Goal: Information Seeking & Learning: Learn about a topic

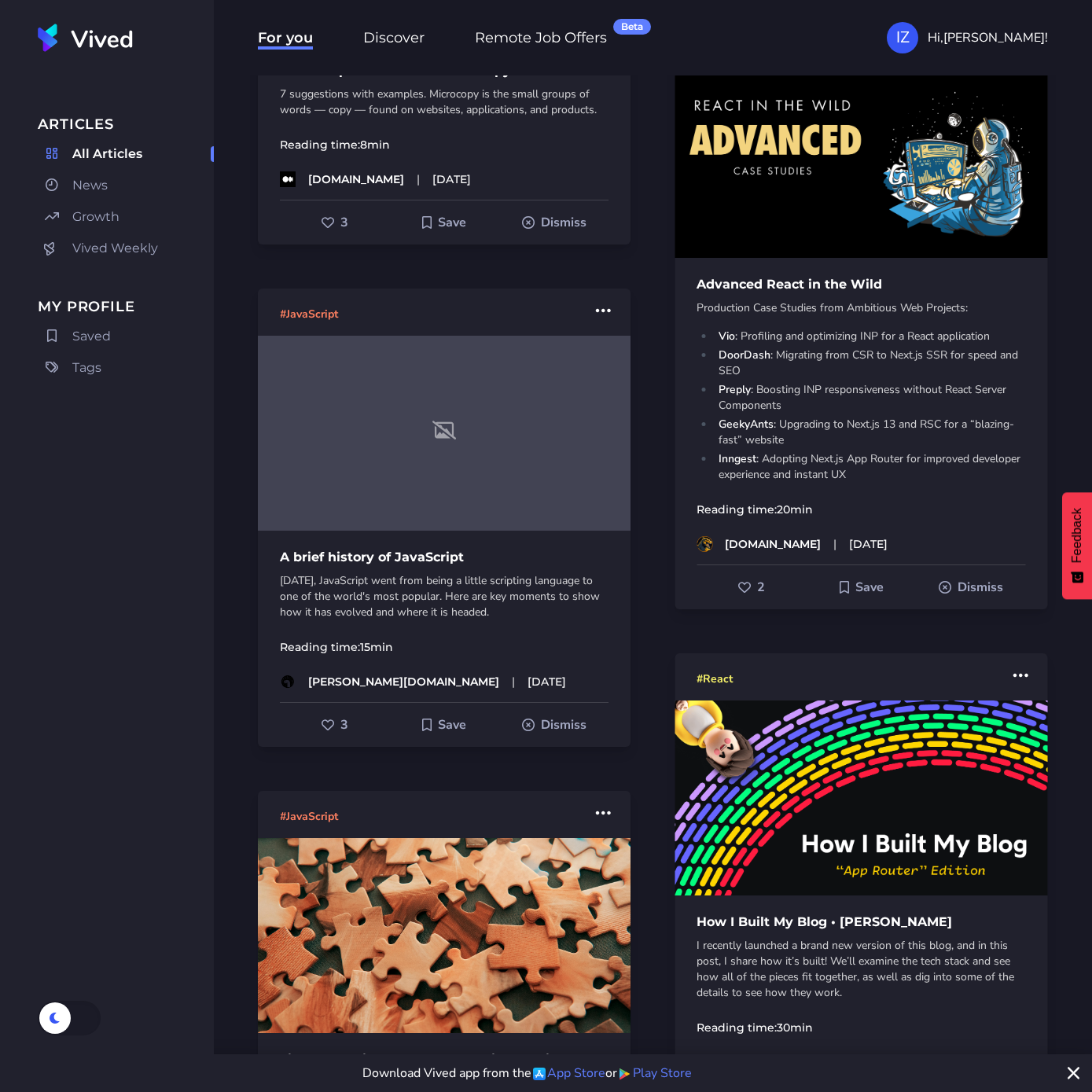
scroll to position [252, 0]
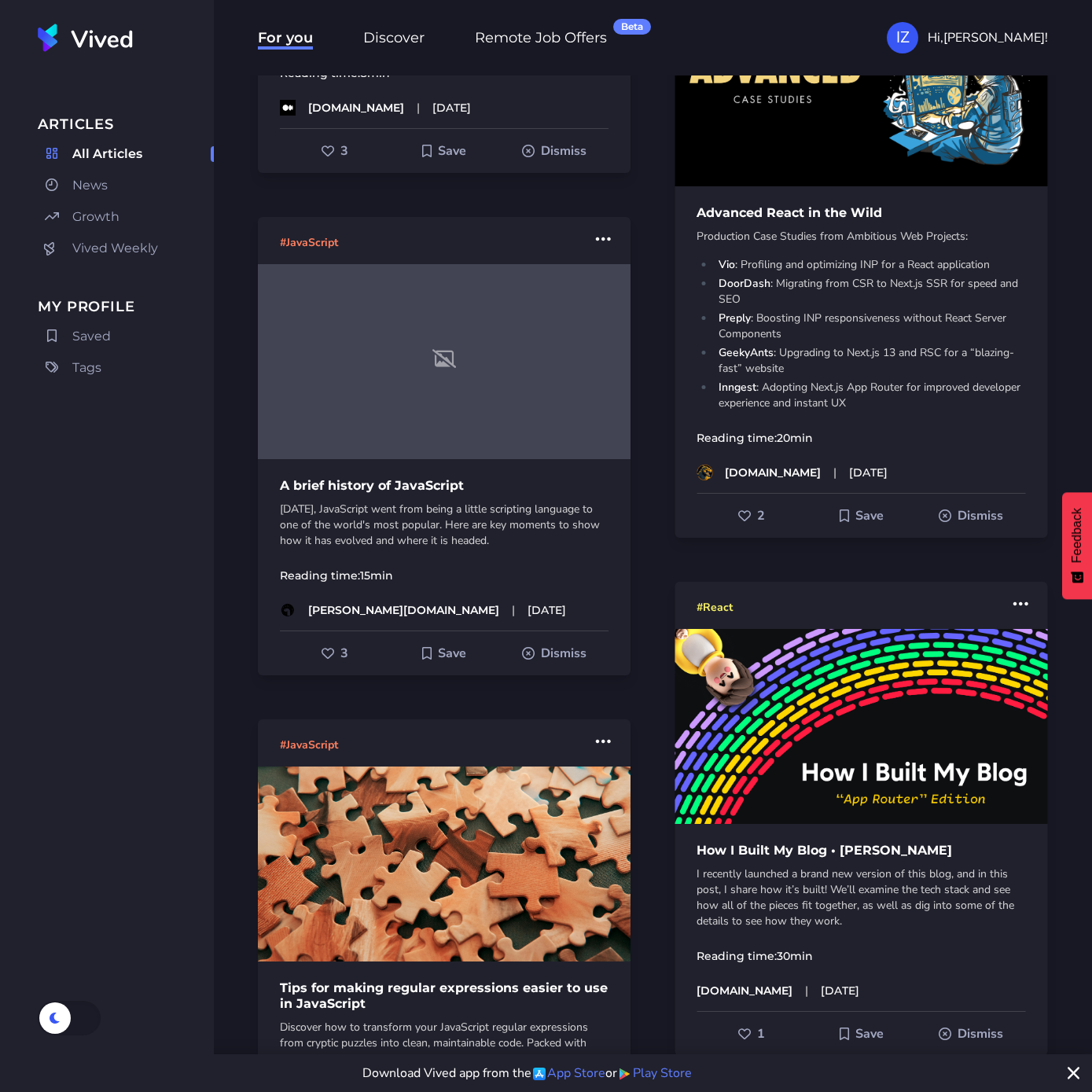
click at [864, 515] on button "Save" at bounding box center [862, 515] width 110 height 28
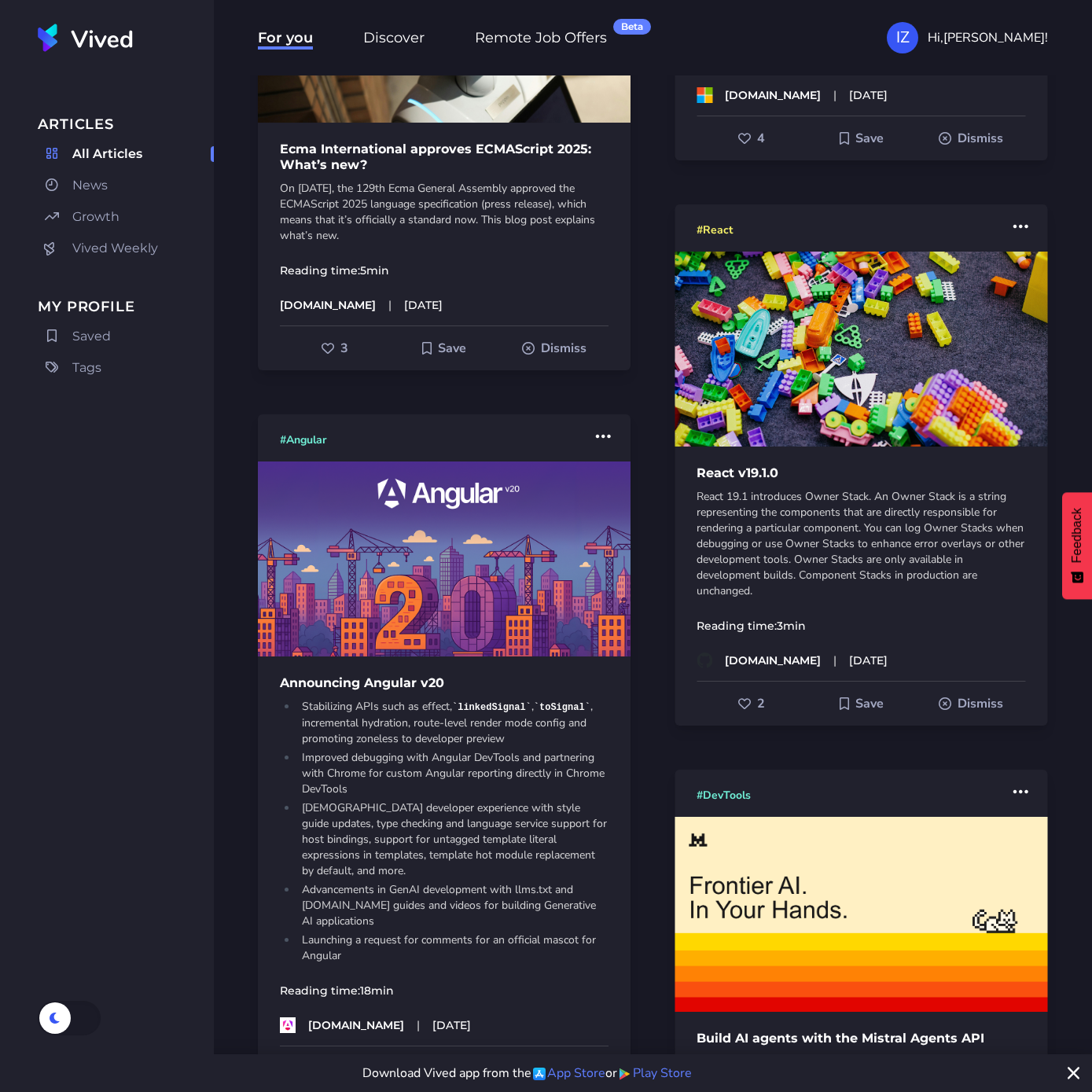
scroll to position [2999, 0]
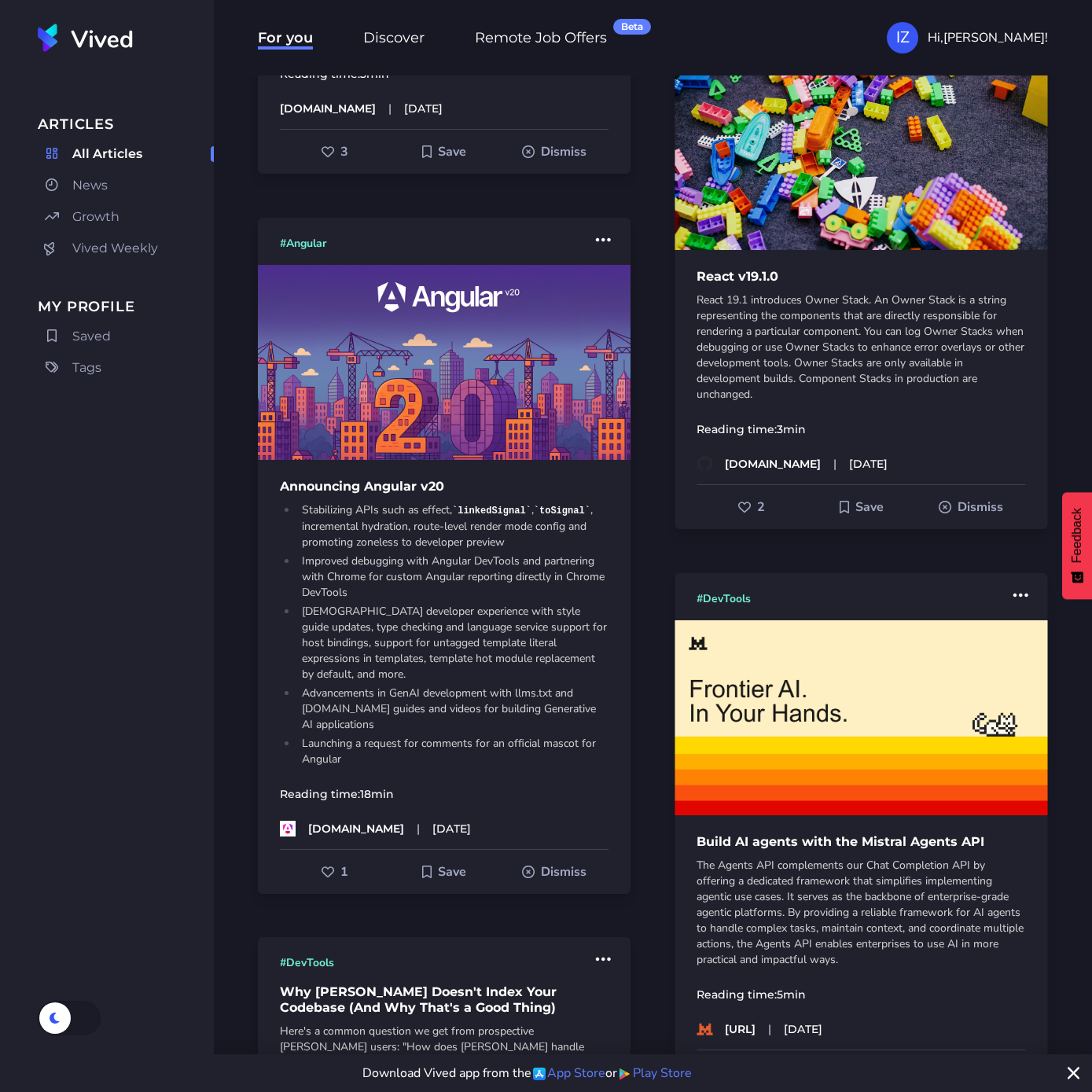
click at [411, 865] on button "Save" at bounding box center [445, 871] width 110 height 28
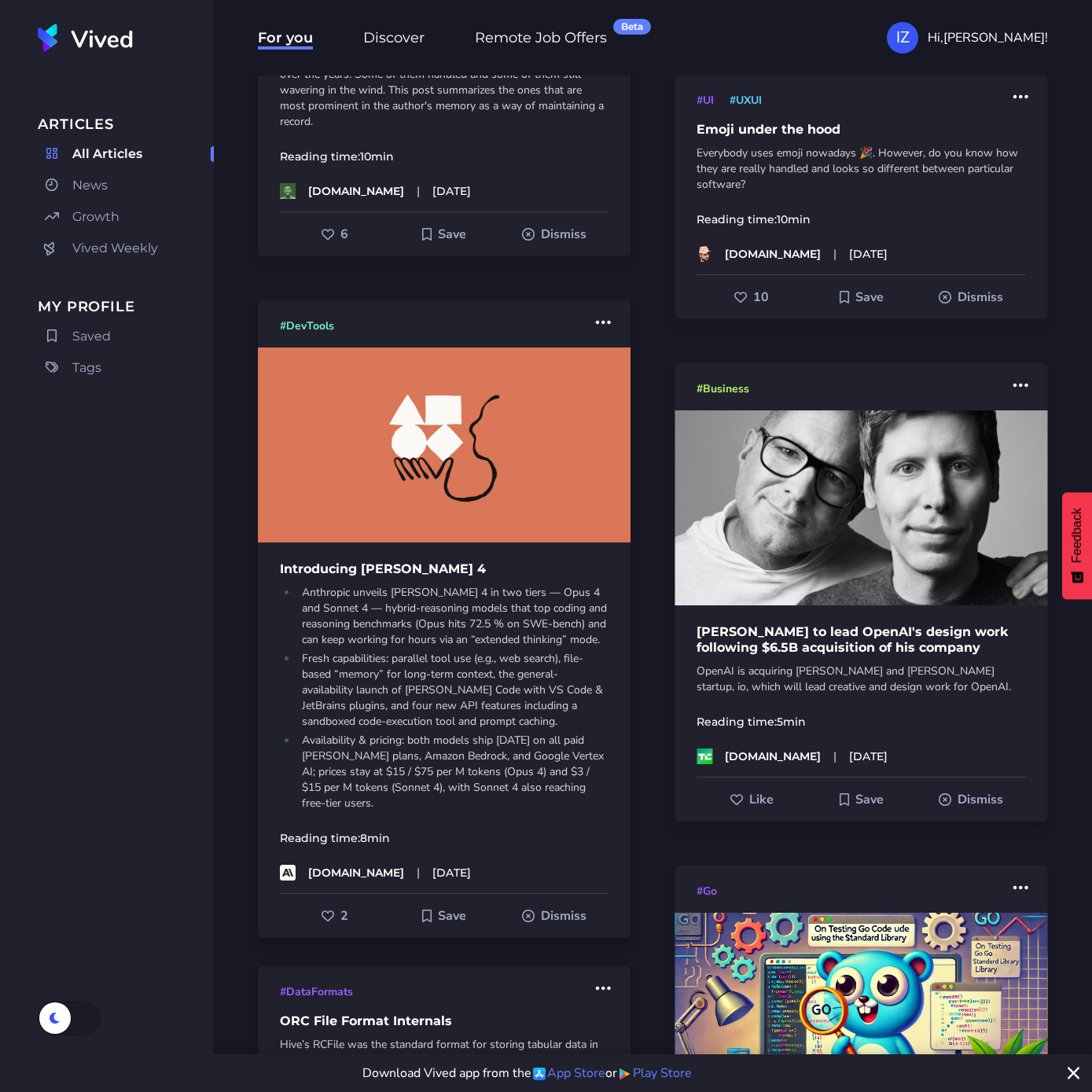
scroll to position [4905, 0]
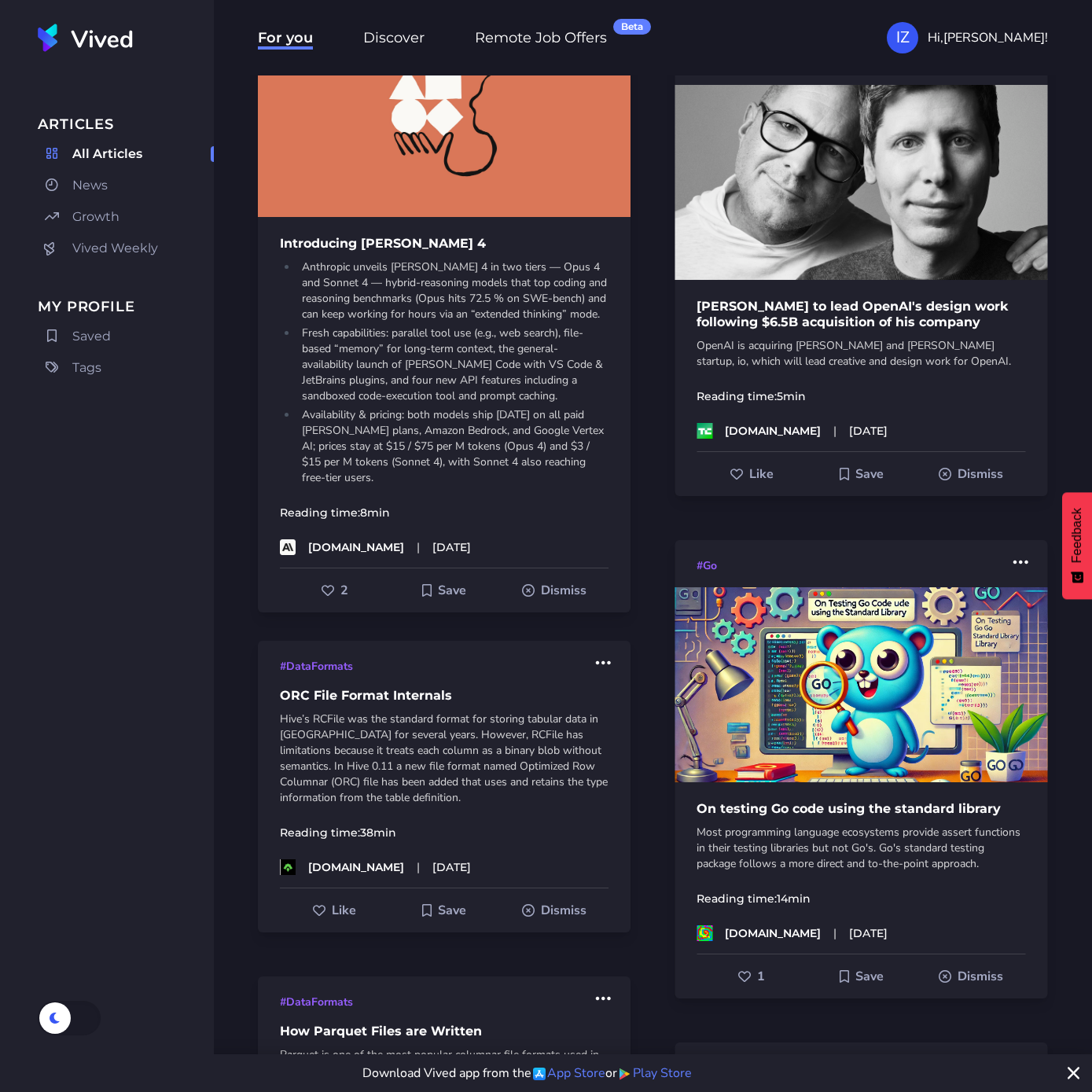
click at [102, 367] on link "Tags" at bounding box center [126, 368] width 176 height 25
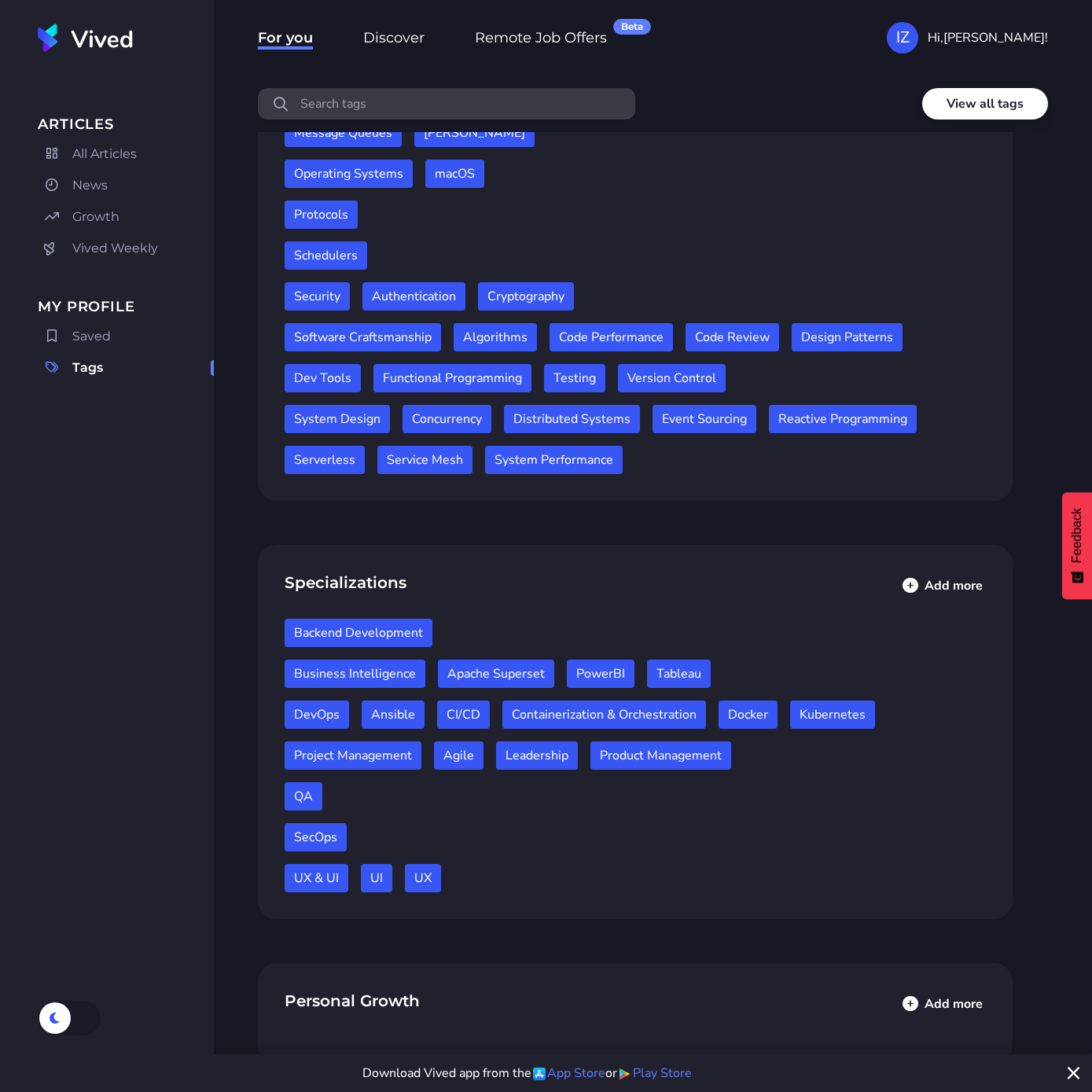
scroll to position [621, 0]
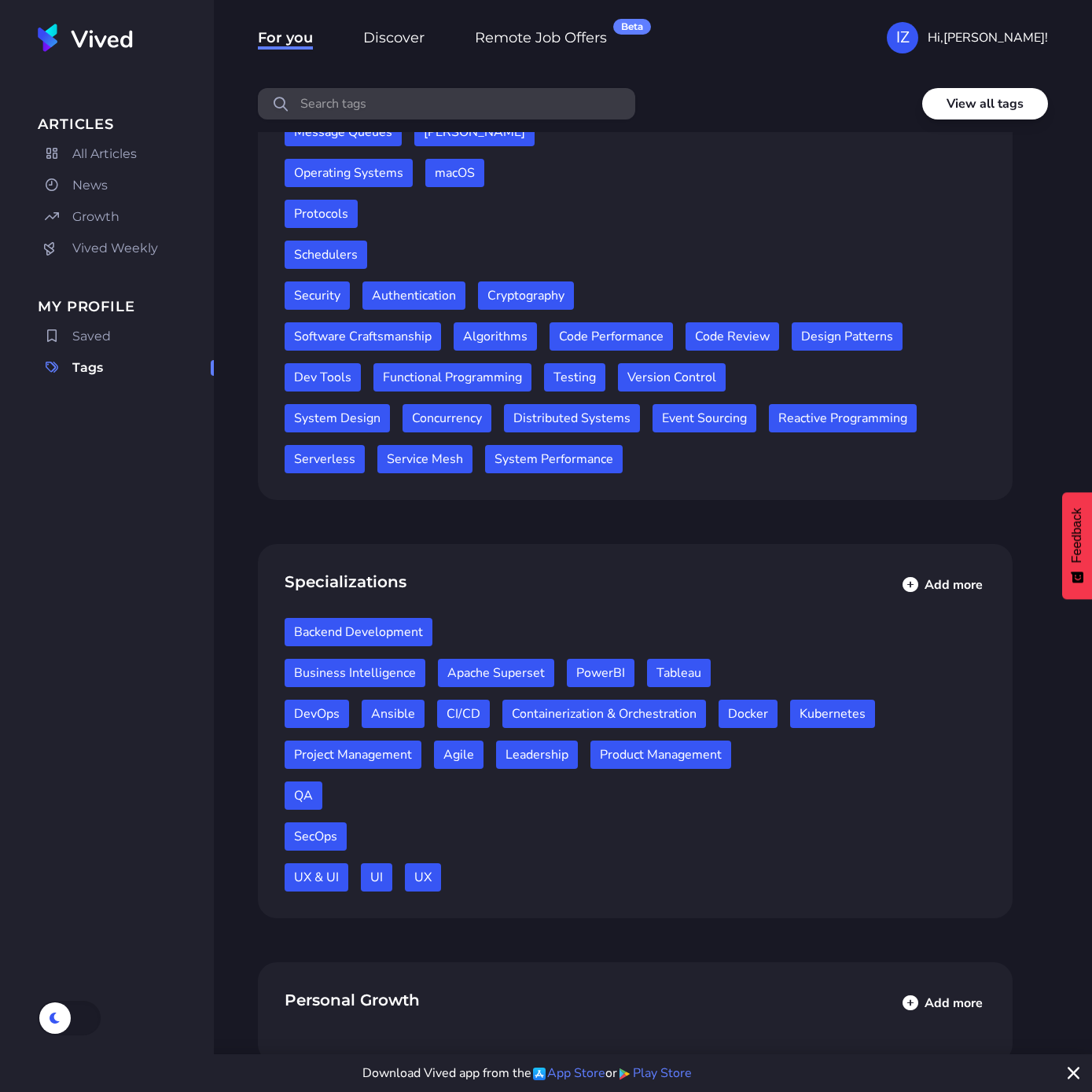
click at [934, 581] on button "Add more" at bounding box center [942, 584] width 93 height 34
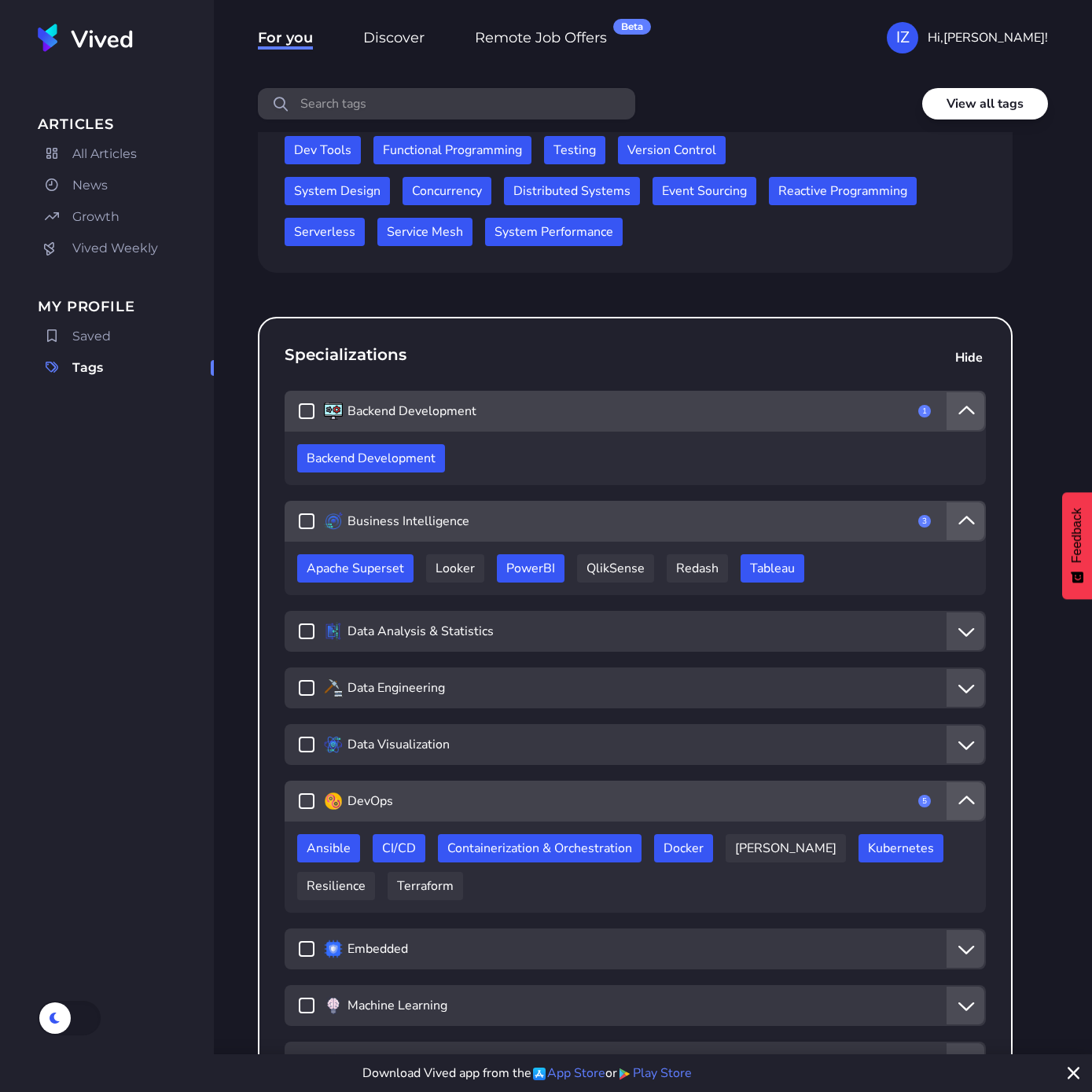
scroll to position [884, 0]
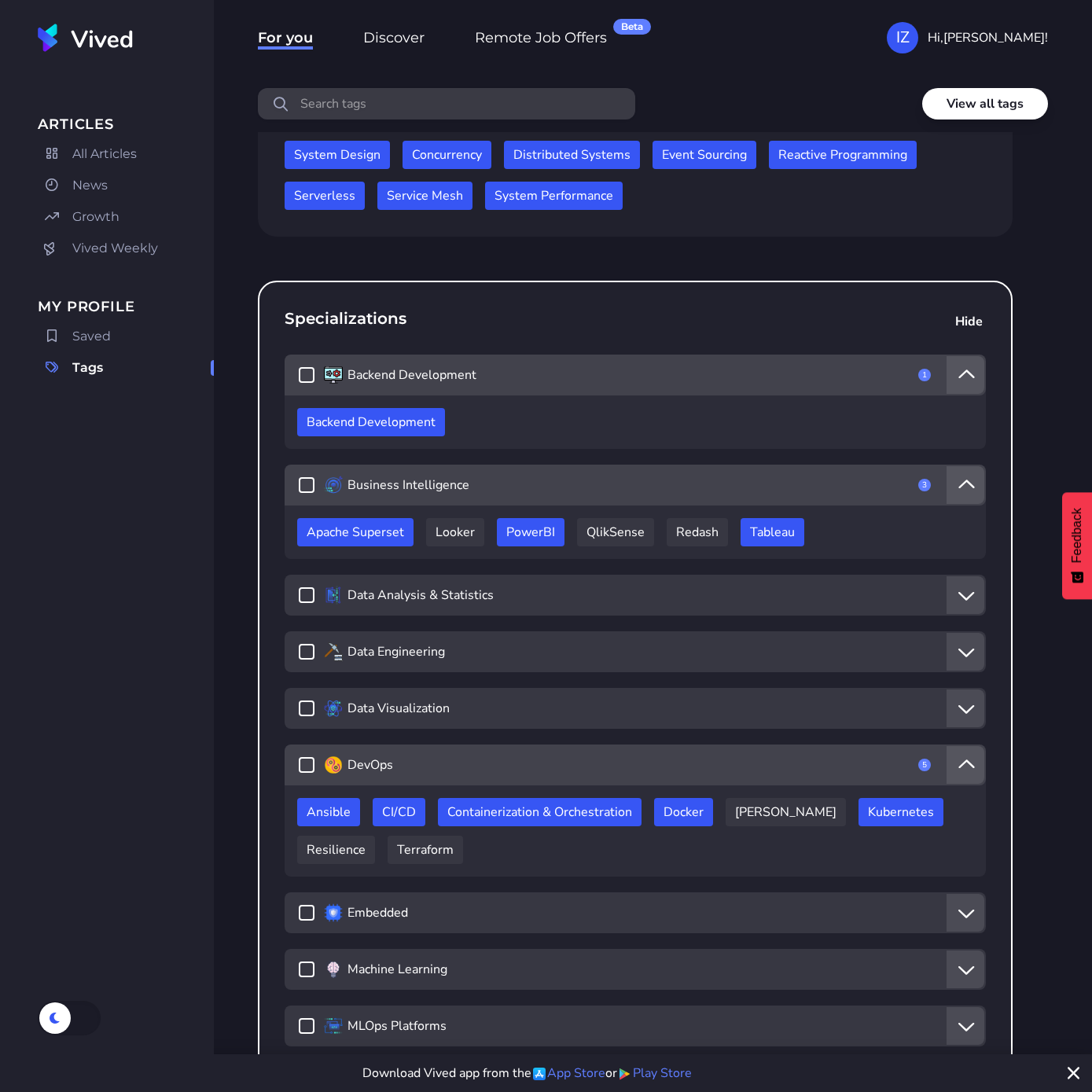
click at [971, 590] on icon "Show nested tags" at bounding box center [966, 595] width 16 height 25
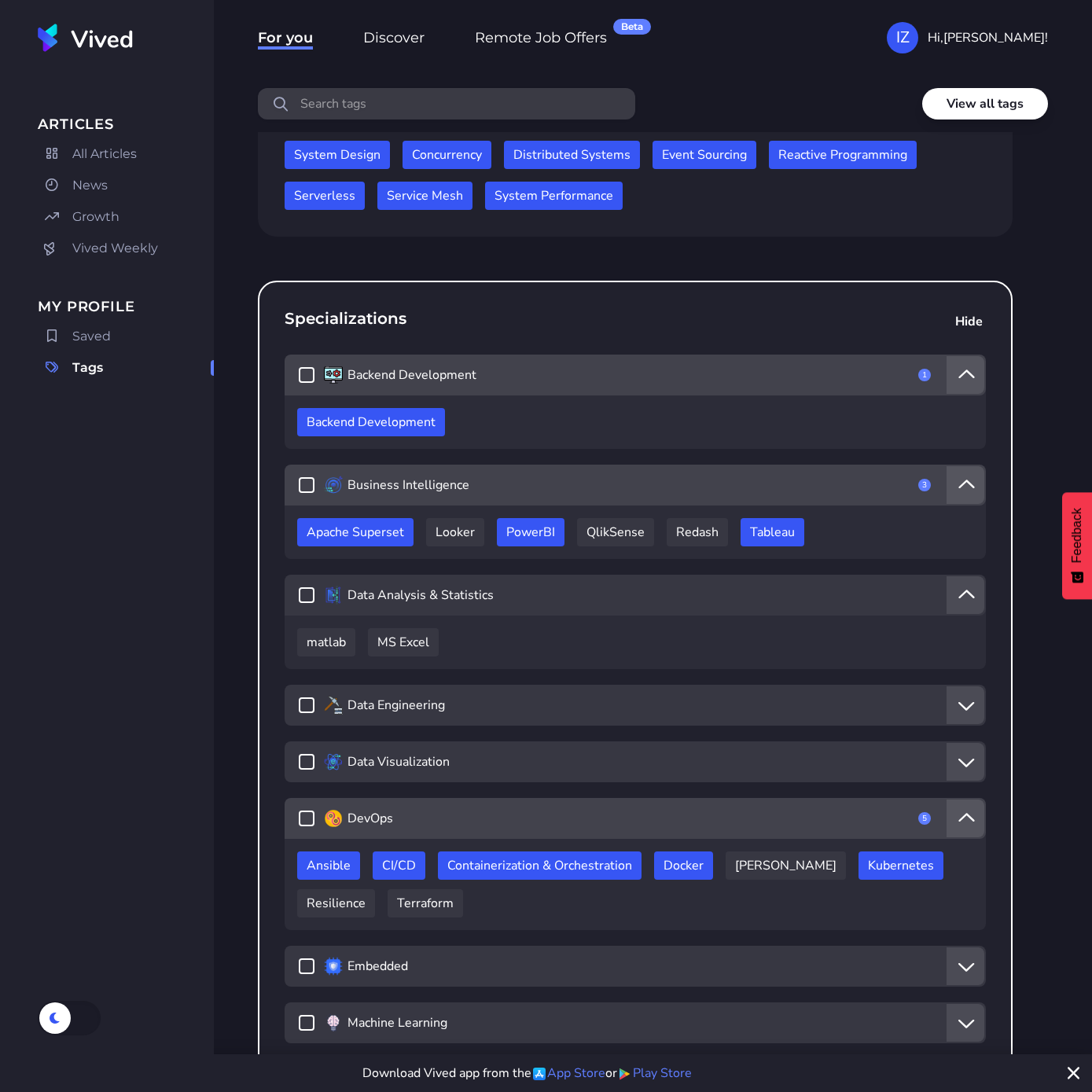
click at [971, 589] on icon "Hide nested tags" at bounding box center [966, 595] width 16 height 25
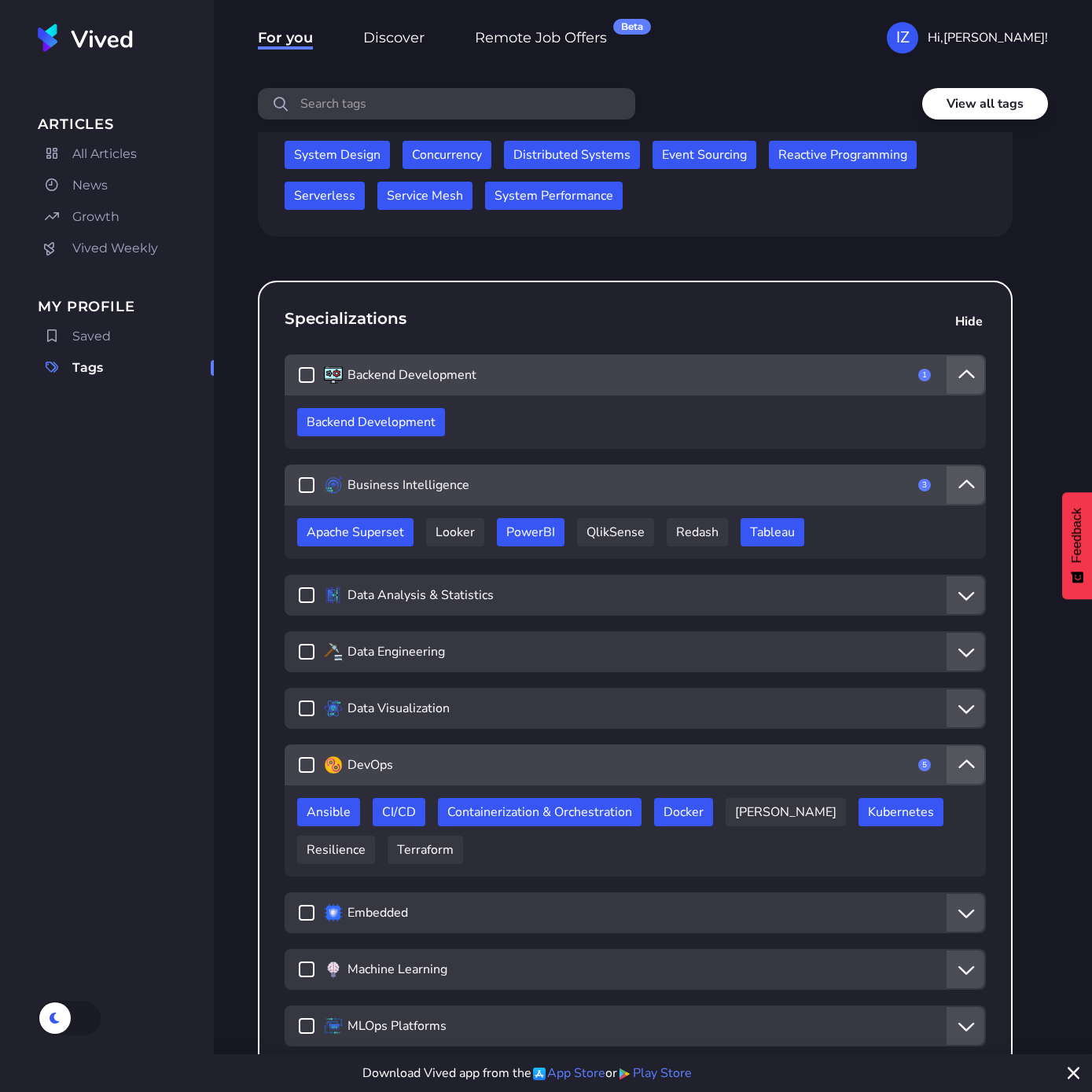
click at [971, 589] on icon "Show nested tags" at bounding box center [966, 595] width 16 height 25
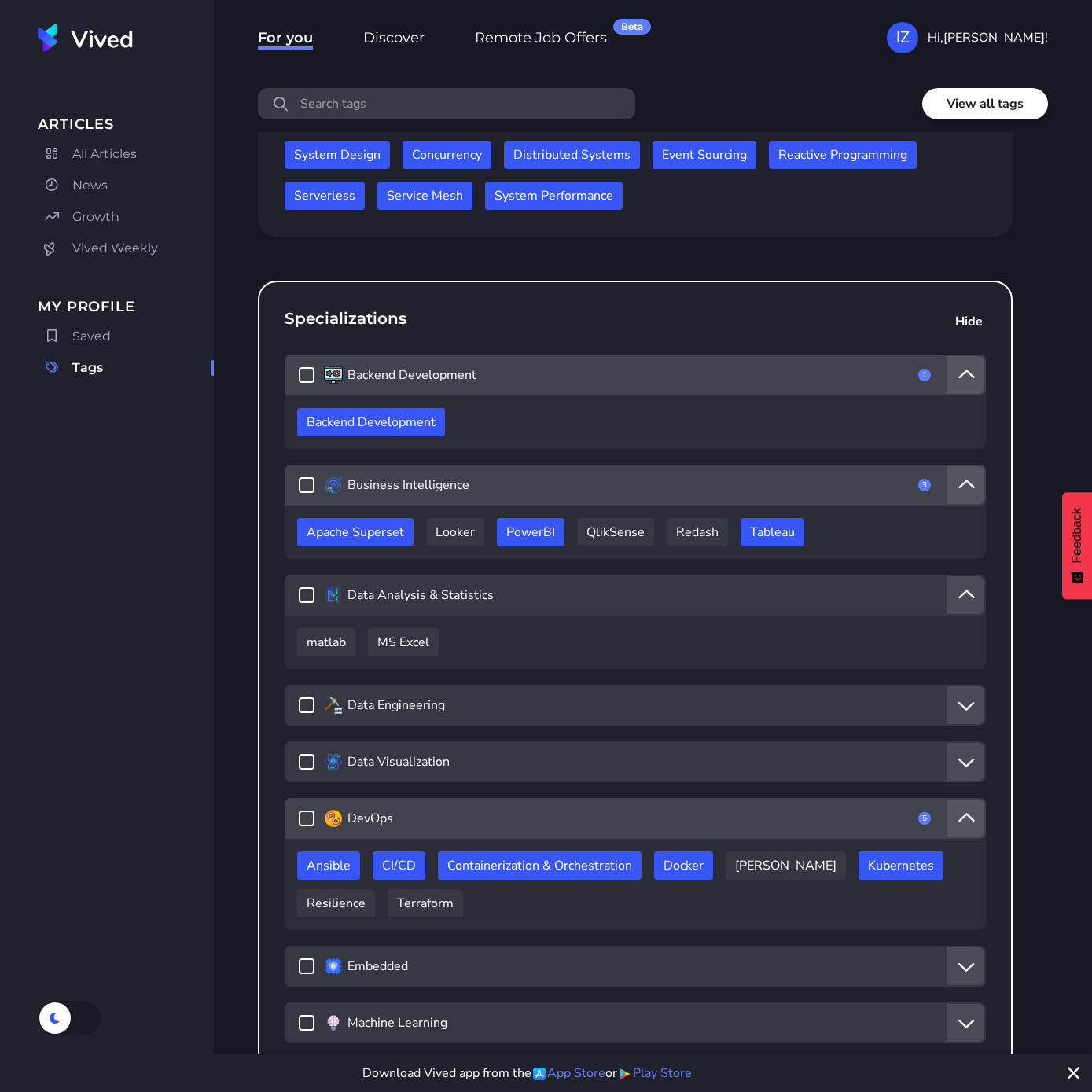
click at [402, 641] on button "MS Excel" at bounding box center [403, 642] width 71 height 28
checkbox input "****"
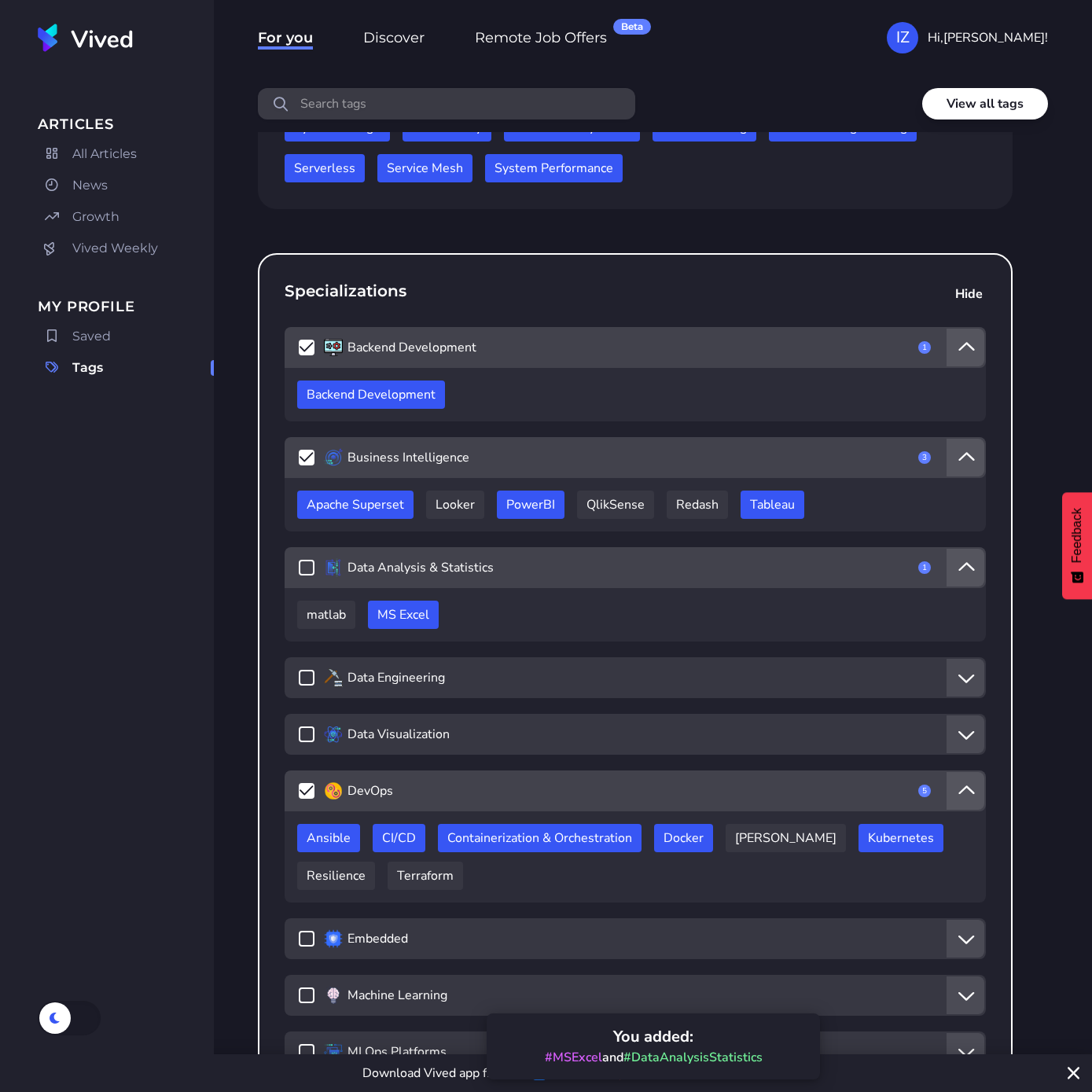
scroll to position [922, 0]
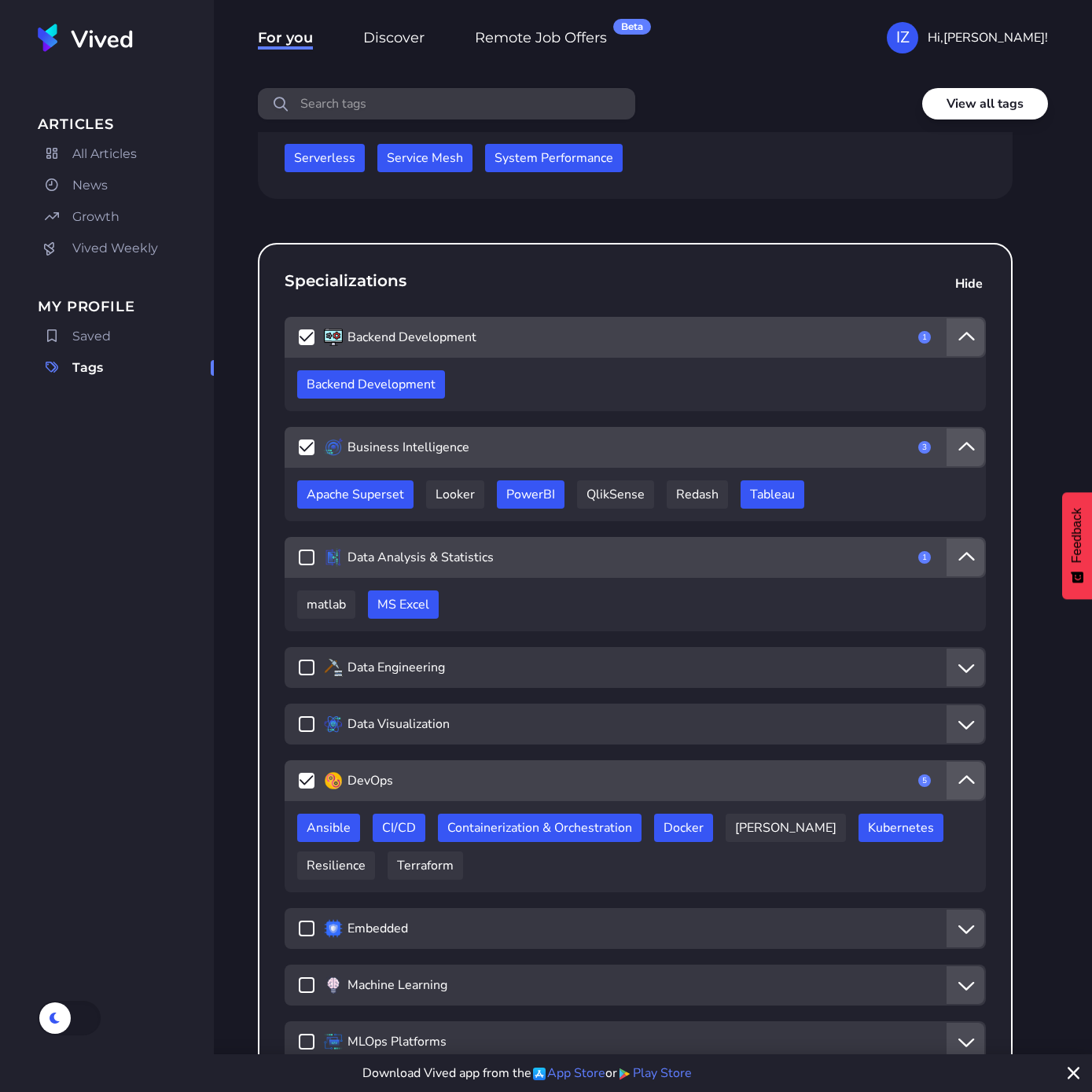
click at [968, 678] on icon "Show nested tags" at bounding box center [966, 667] width 16 height 25
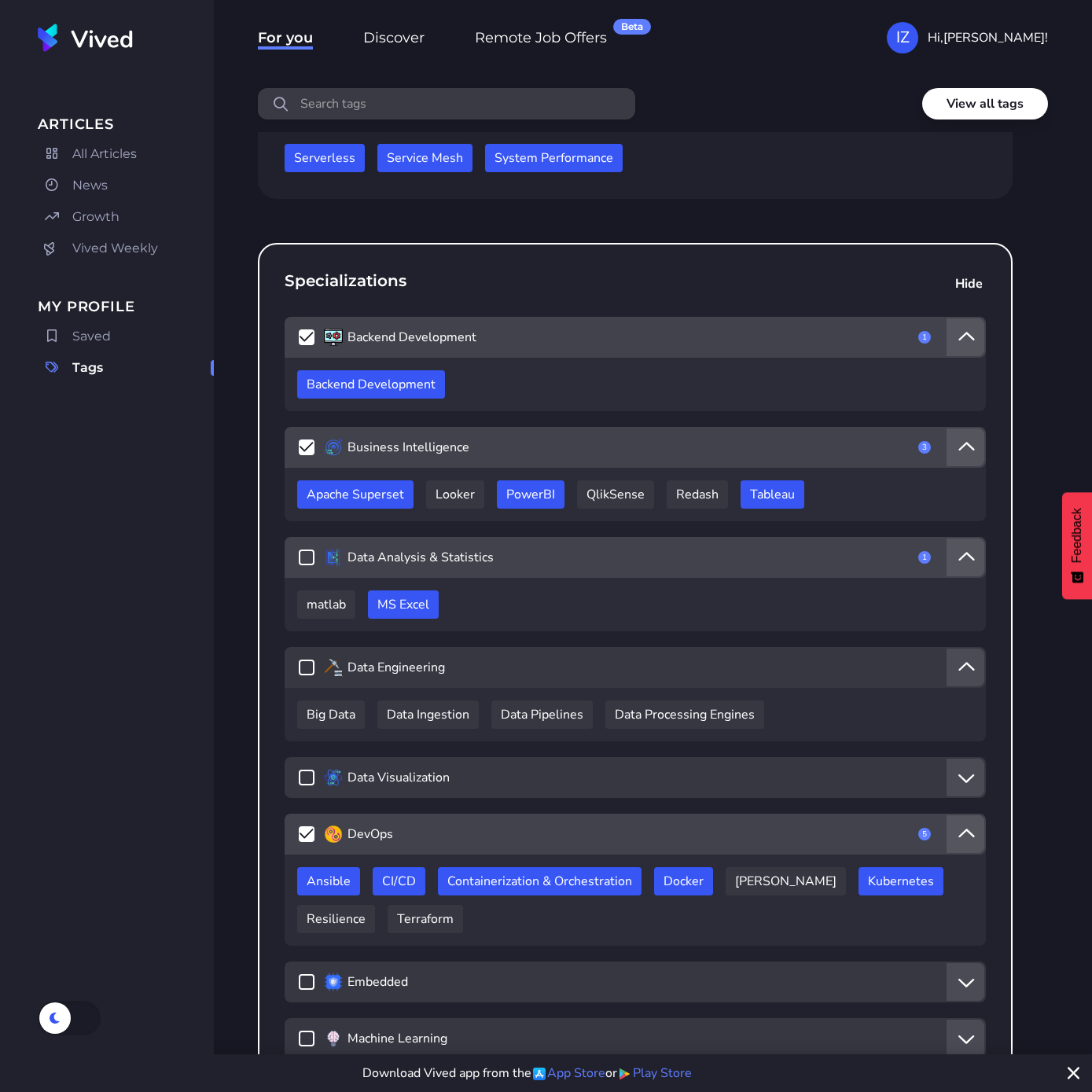
click at [965, 674] on icon "Hide nested tags" at bounding box center [966, 667] width 16 height 25
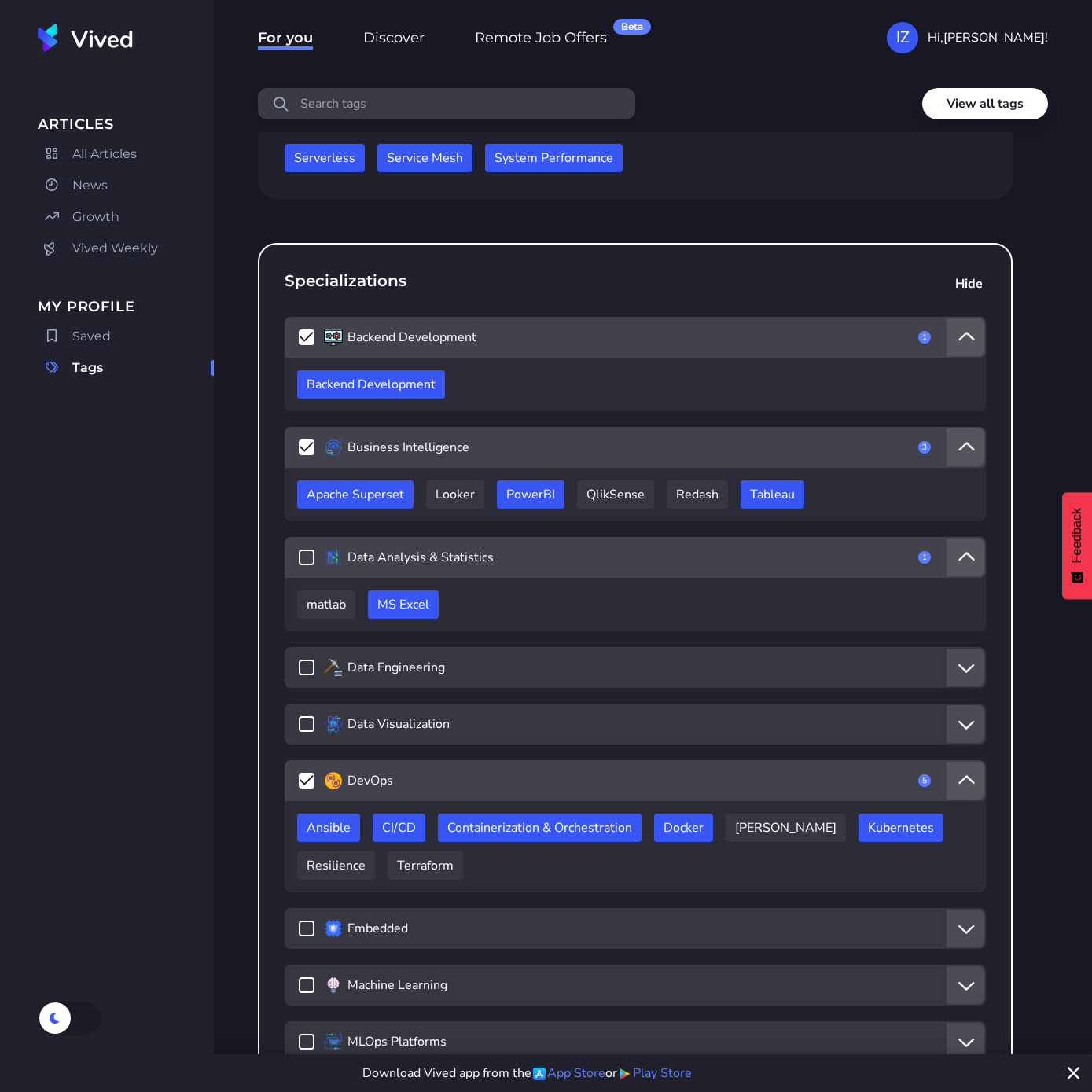
click at [964, 715] on icon "Show nested tags" at bounding box center [966, 724] width 16 height 25
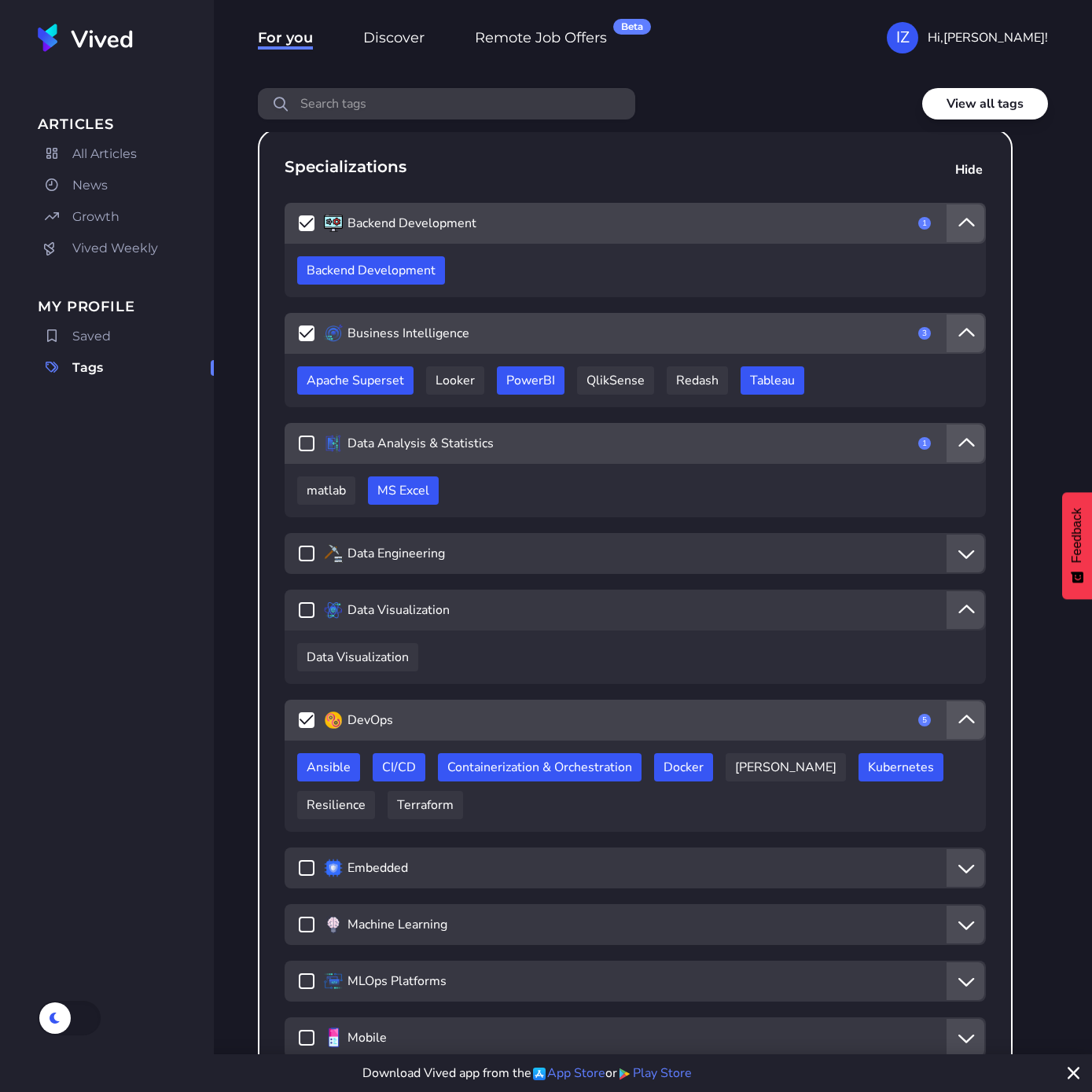
scroll to position [1037, 0]
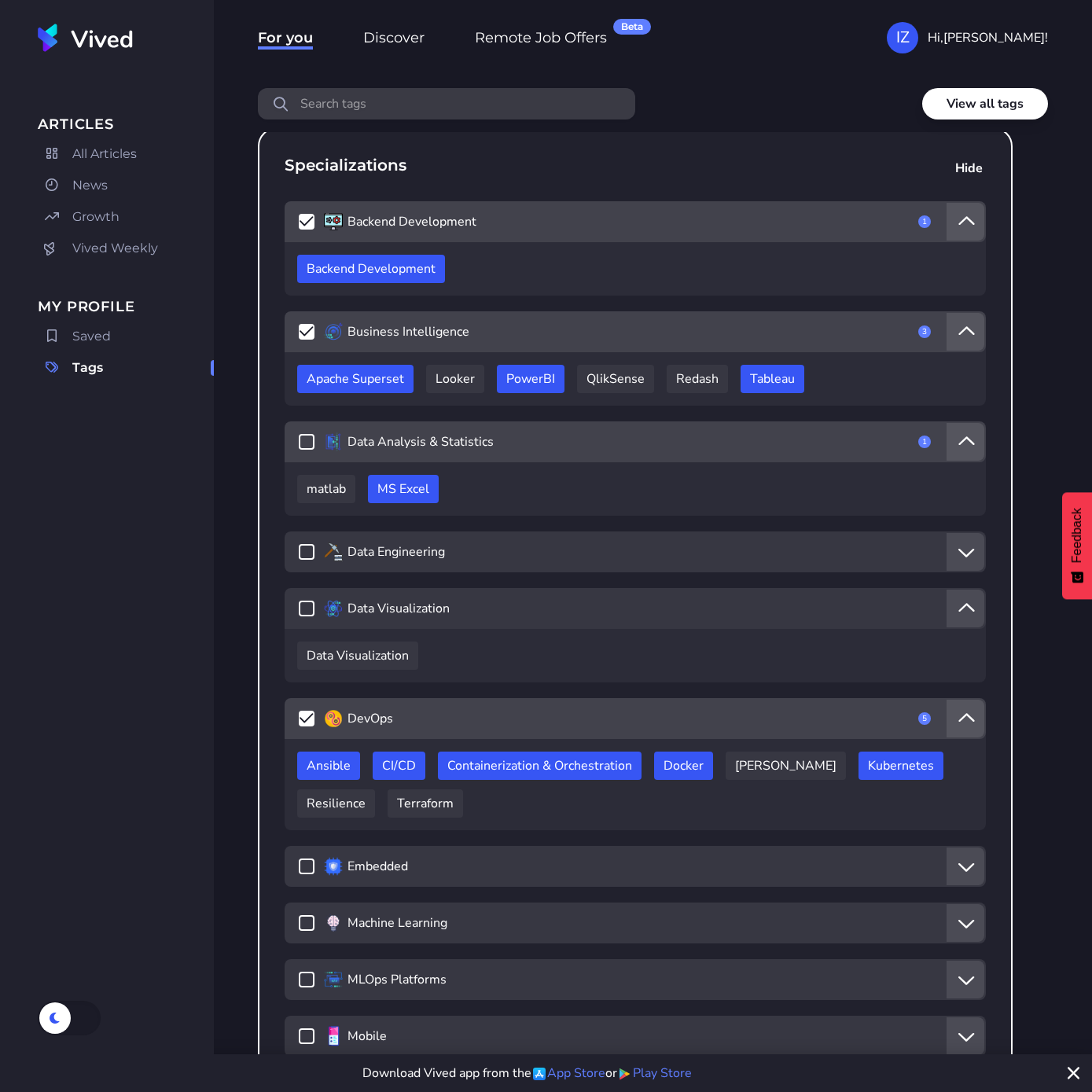
click at [397, 658] on button "Data Visualization" at bounding box center [357, 654] width 121 height 28
checkbox input "****"
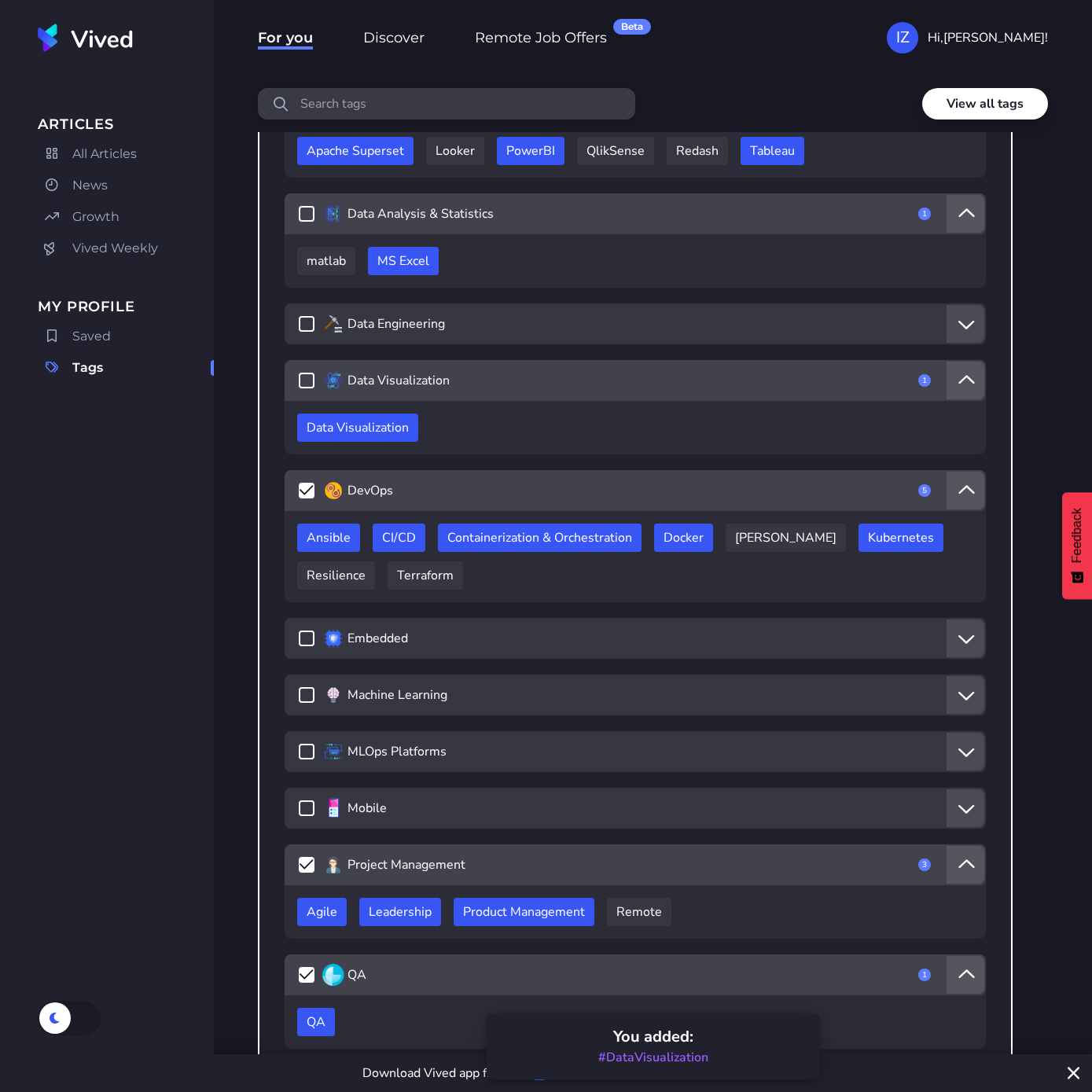
scroll to position [1268, 0]
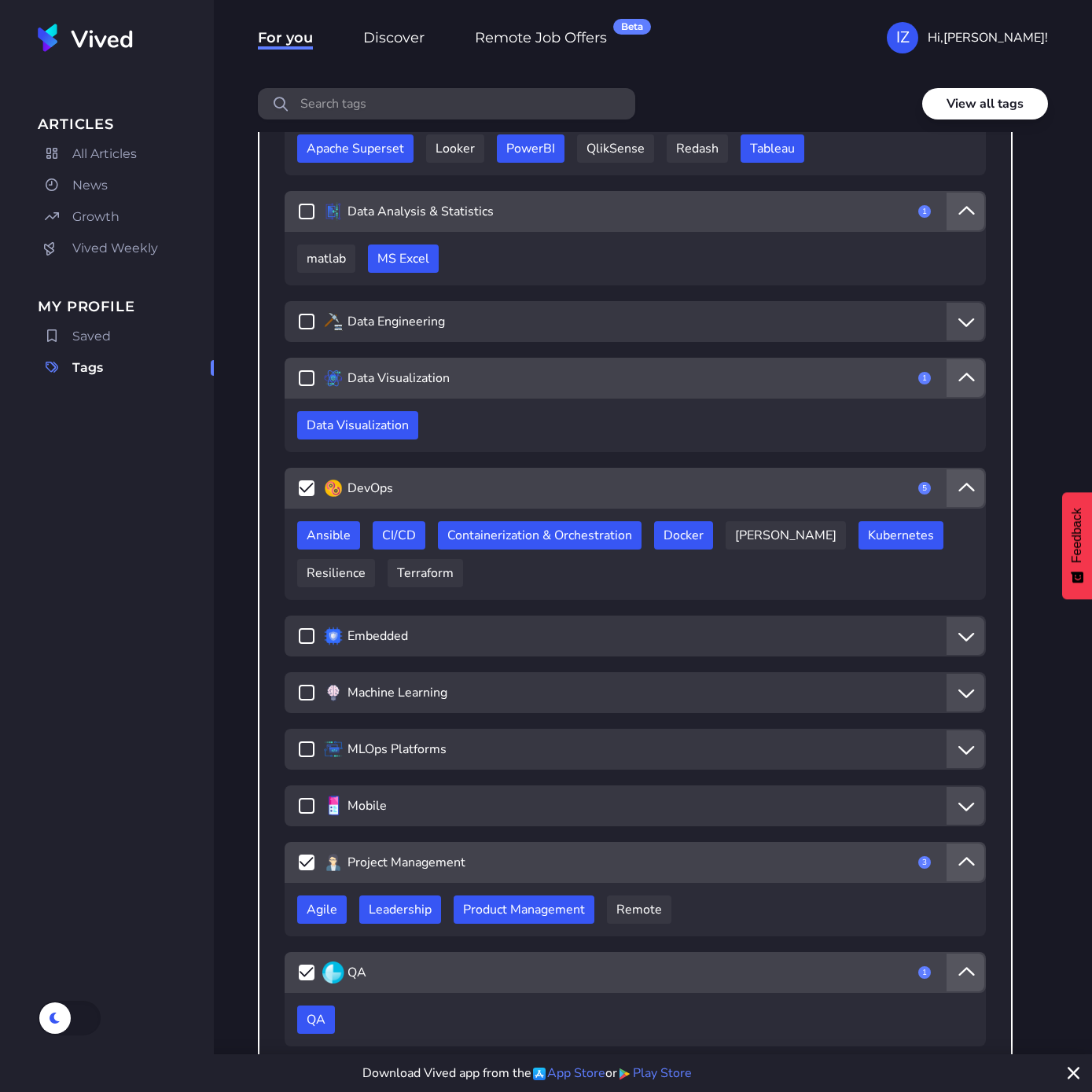
click at [977, 692] on button "Show nested tags" at bounding box center [965, 692] width 38 height 38
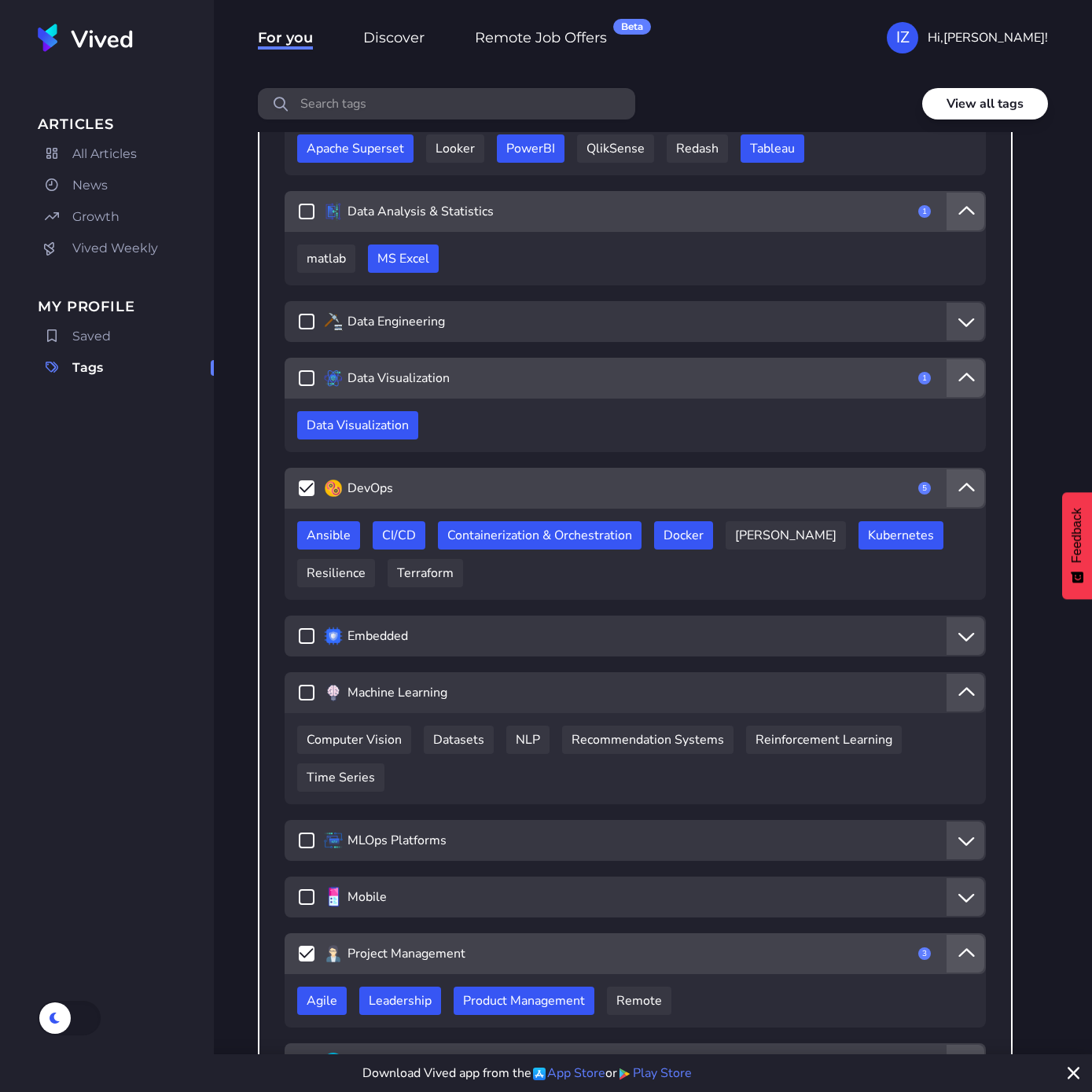
click at [463, 740] on button "Datasets" at bounding box center [459, 739] width 70 height 28
checkbox input "****"
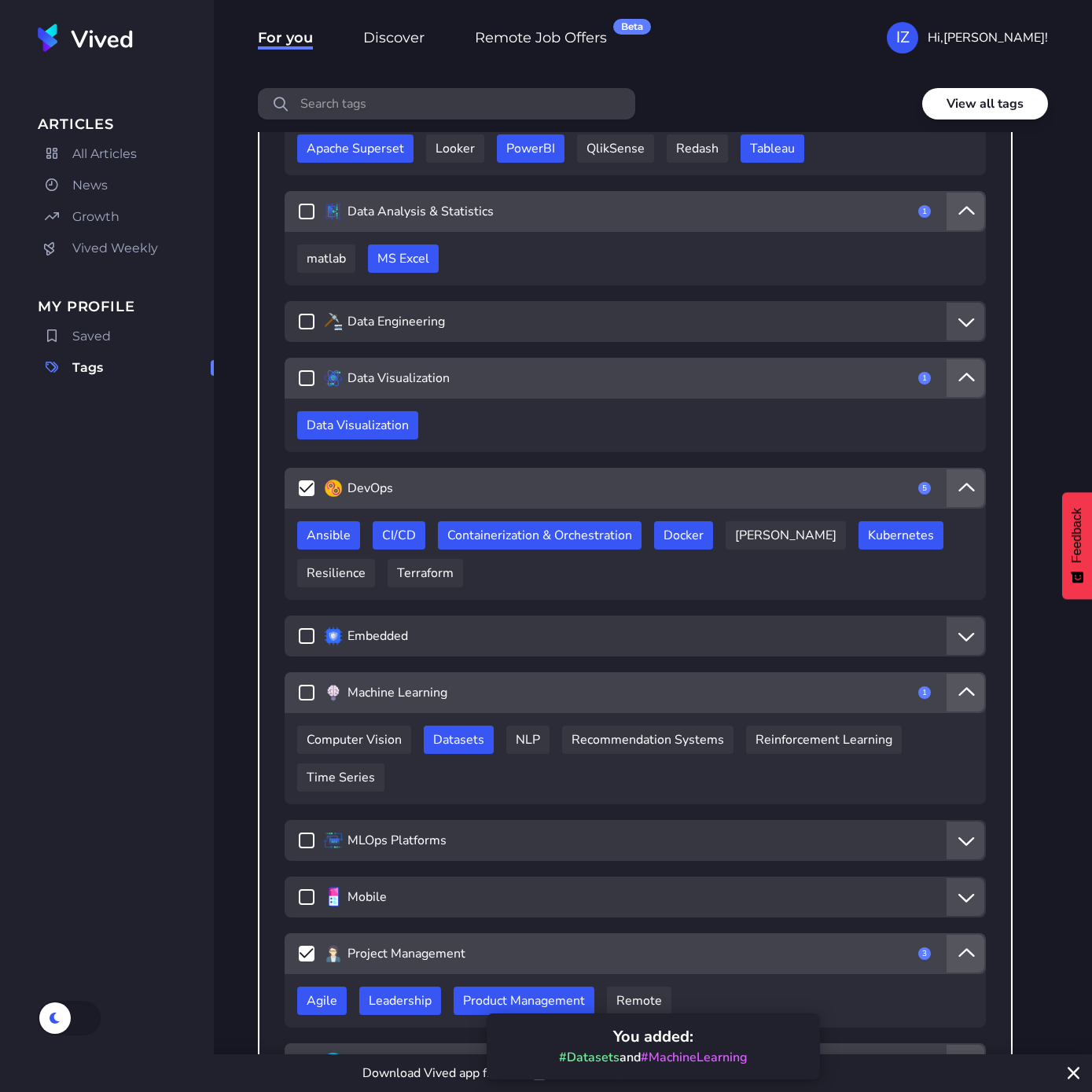
click at [809, 746] on button "Reinforcement Learning" at bounding box center [824, 739] width 156 height 28
click at [350, 784] on button "Time Series" at bounding box center [340, 777] width 87 height 28
click at [968, 845] on icon "Show nested tags" at bounding box center [966, 840] width 16 height 25
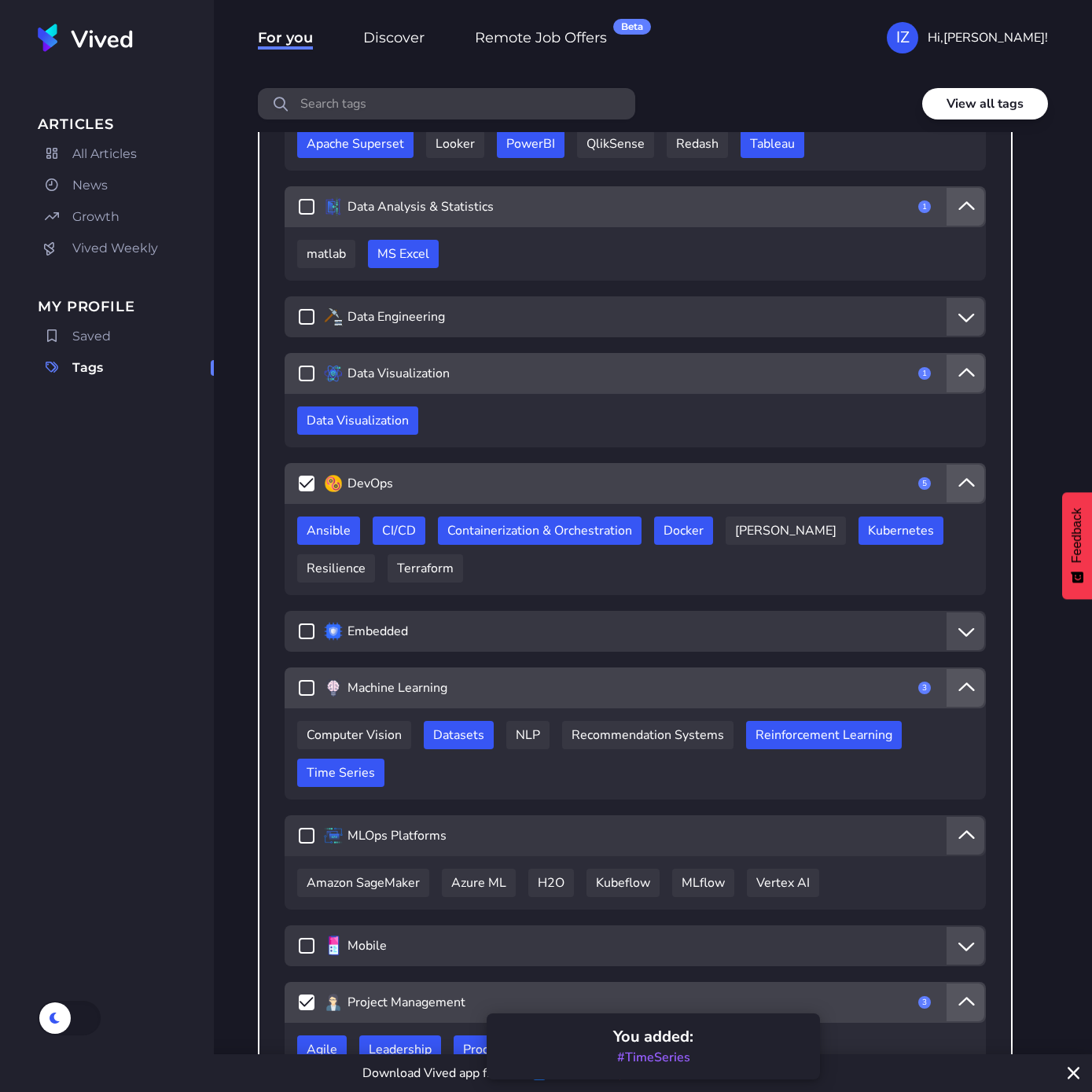
scroll to position [1405, 0]
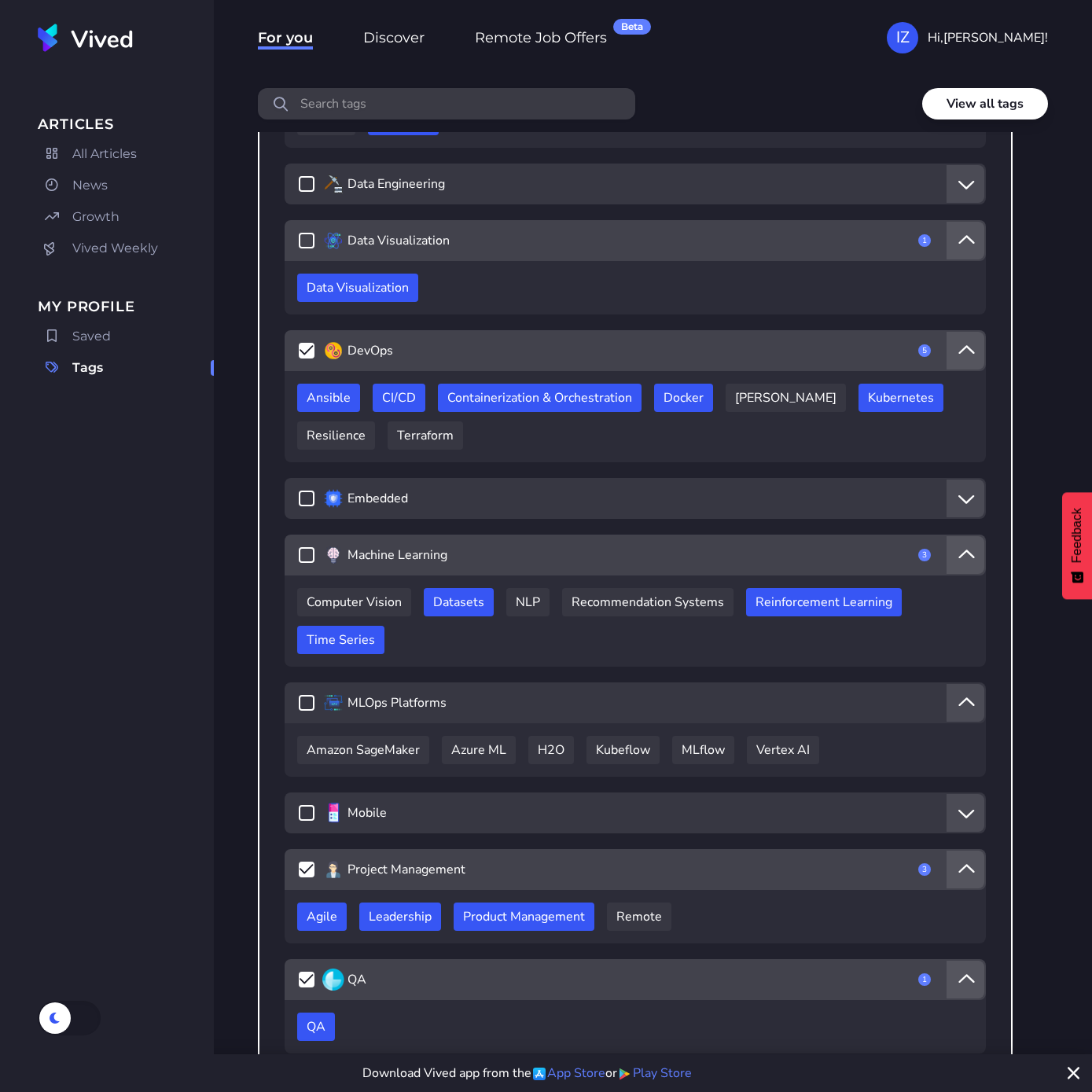
click at [607, 755] on button "Kubeflow" at bounding box center [622, 749] width 73 height 28
checkbox input "****"
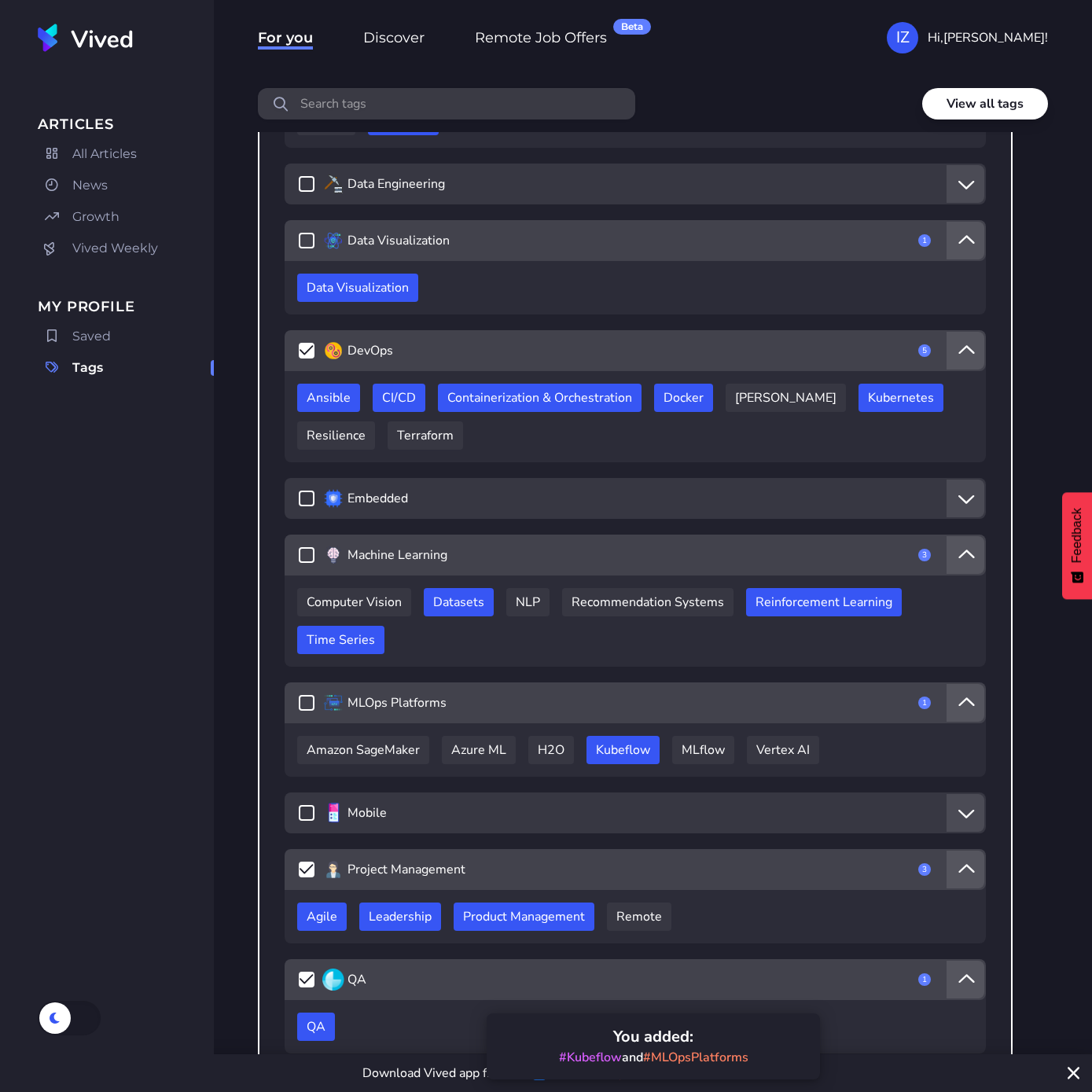
click at [472, 751] on button "Azure ML" at bounding box center [479, 749] width 74 height 28
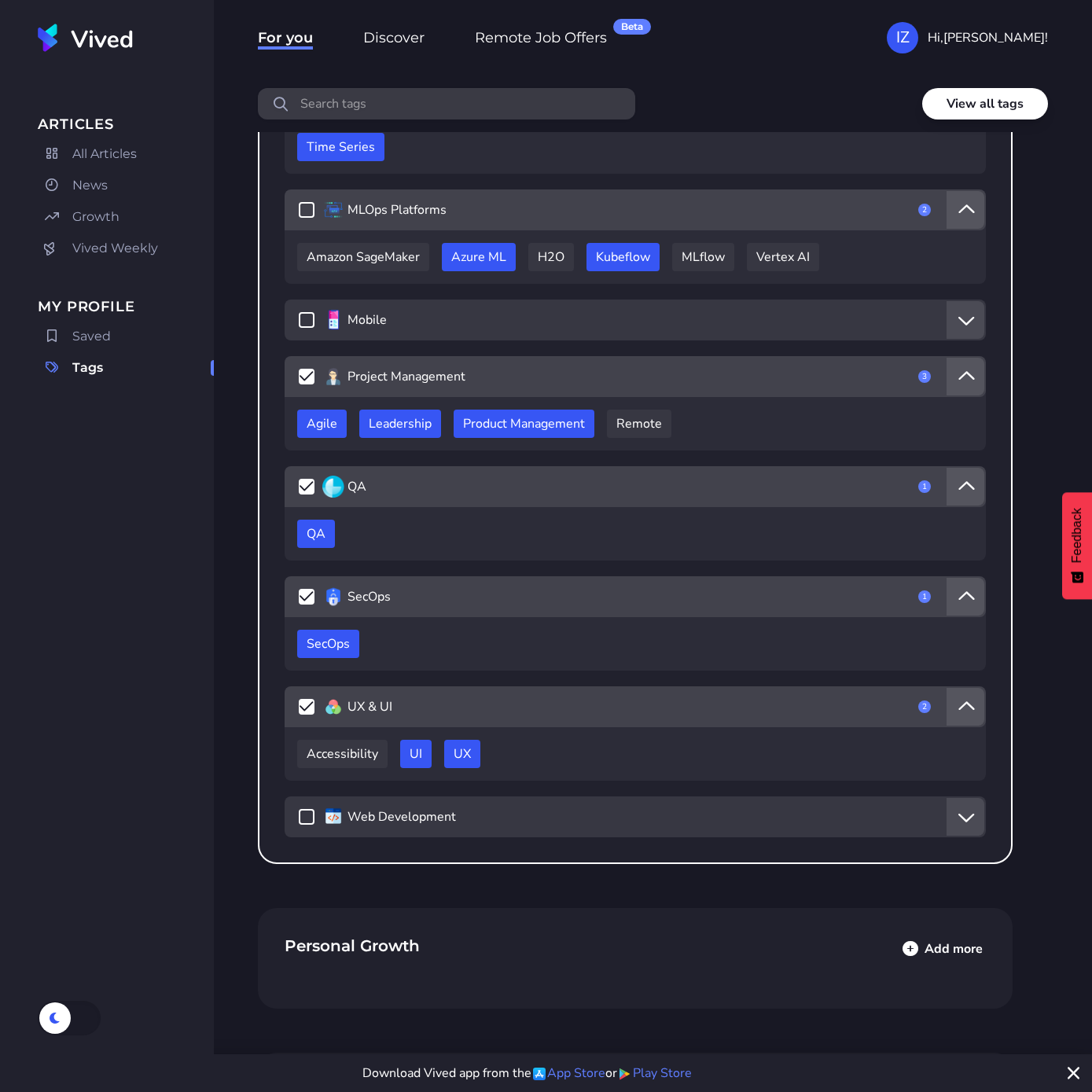
scroll to position [1904, 0]
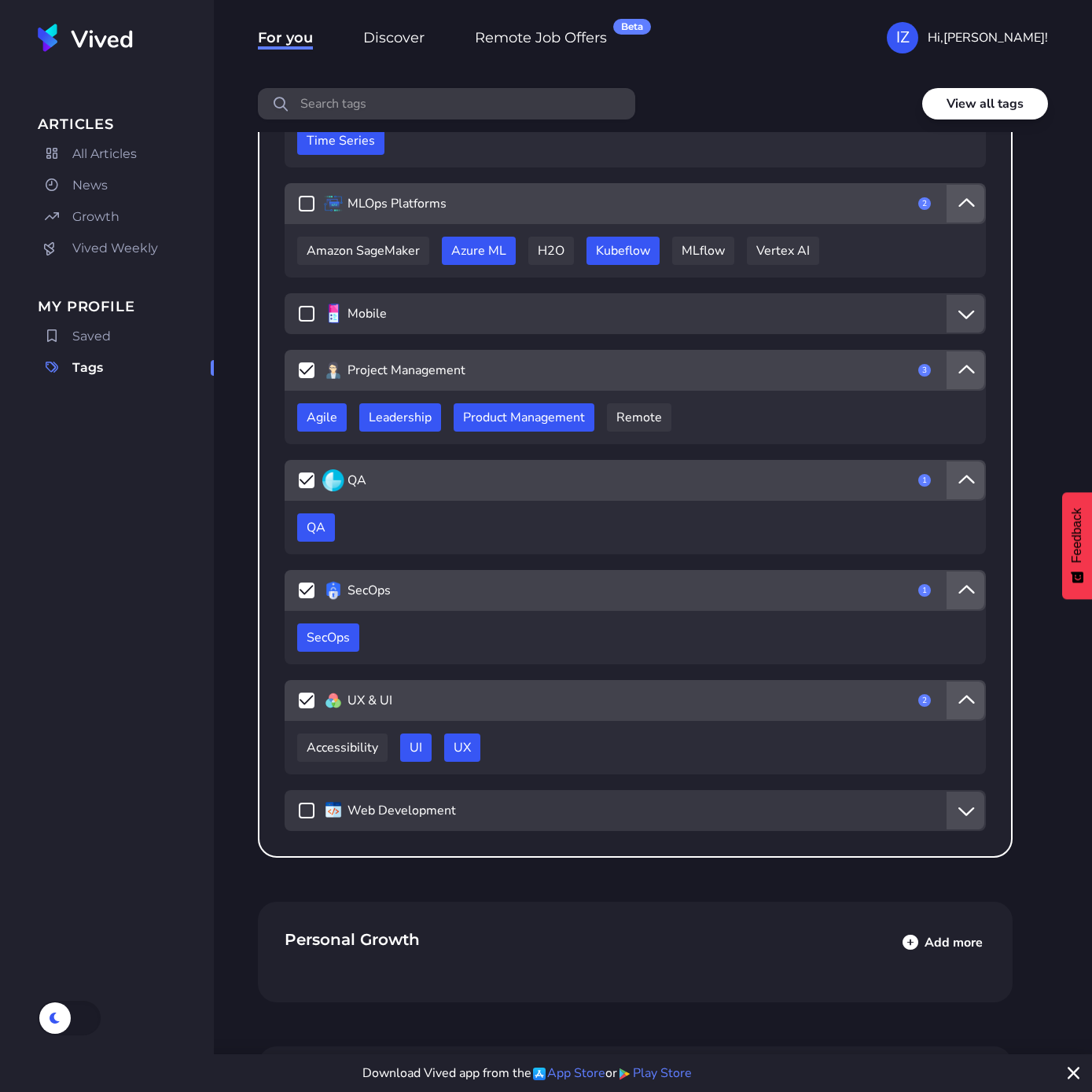
click at [968, 820] on icon "Show nested tags" at bounding box center [966, 810] width 16 height 25
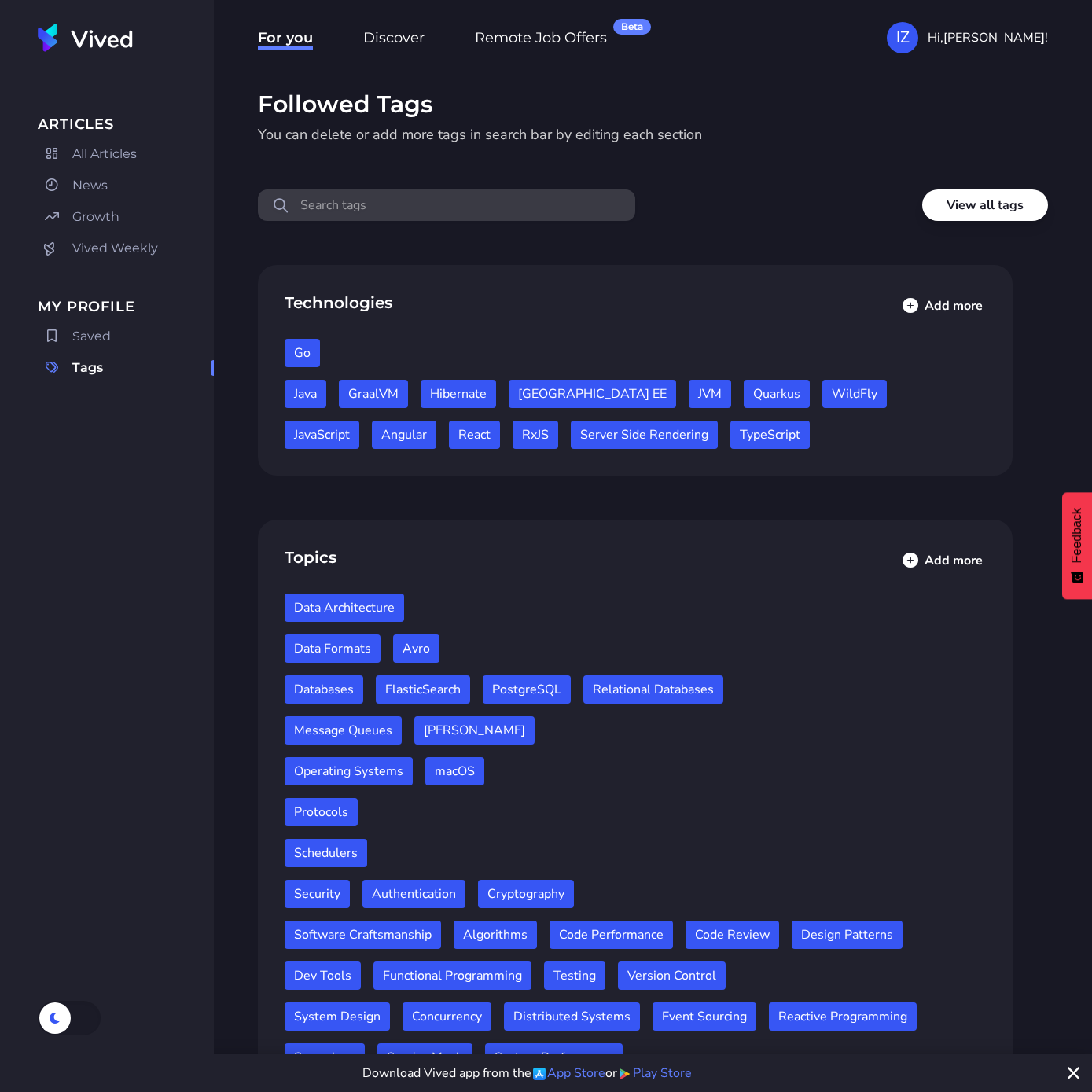
scroll to position [0, 0]
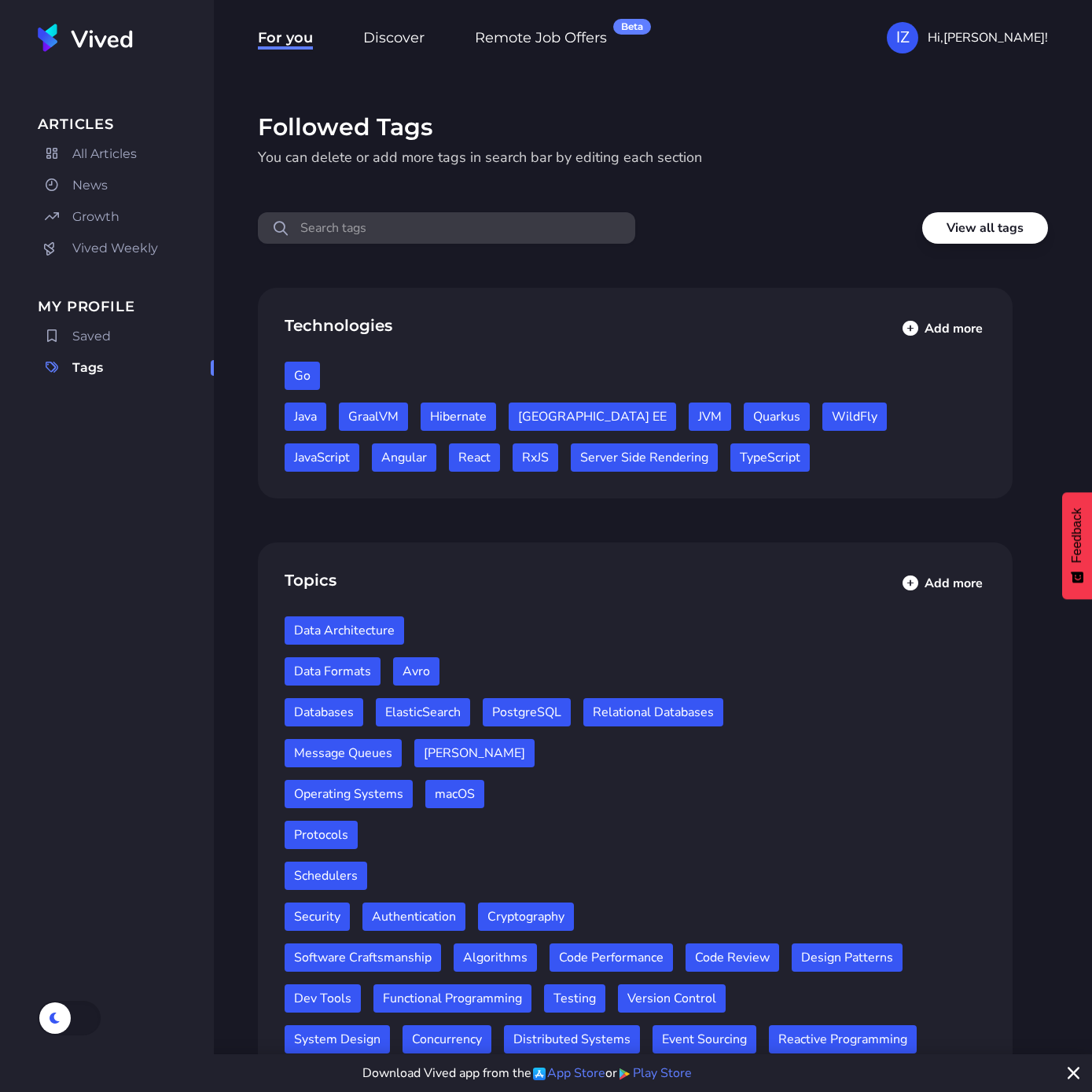
click at [105, 140] on li "Articles All Articles News Growth Vived Weekly" at bounding box center [126, 187] width 176 height 148
click at [108, 149] on span "All Articles" at bounding box center [104, 154] width 65 height 19
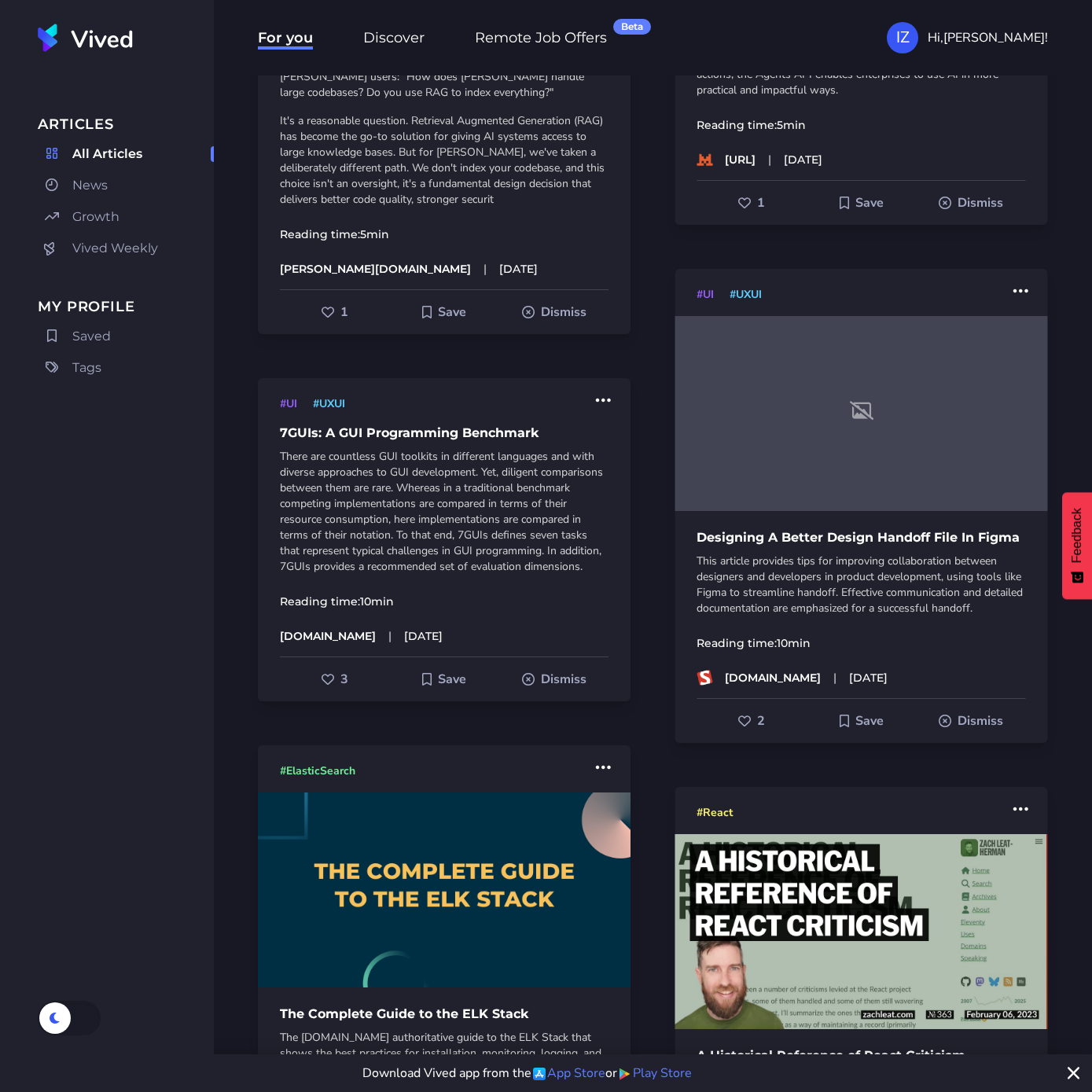
scroll to position [3218, 0]
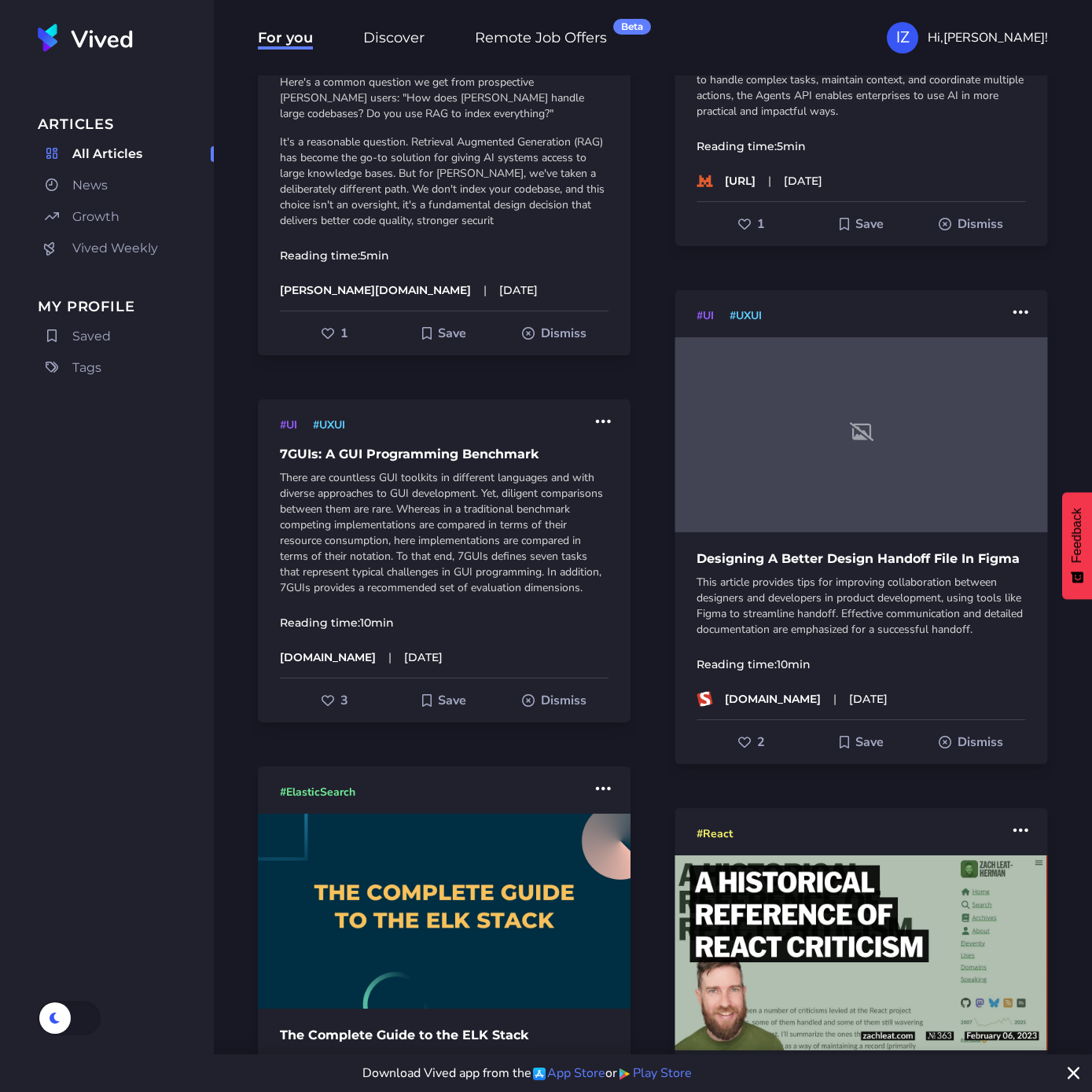
click at [405, 35] on span "Discover" at bounding box center [393, 39] width 61 height 21
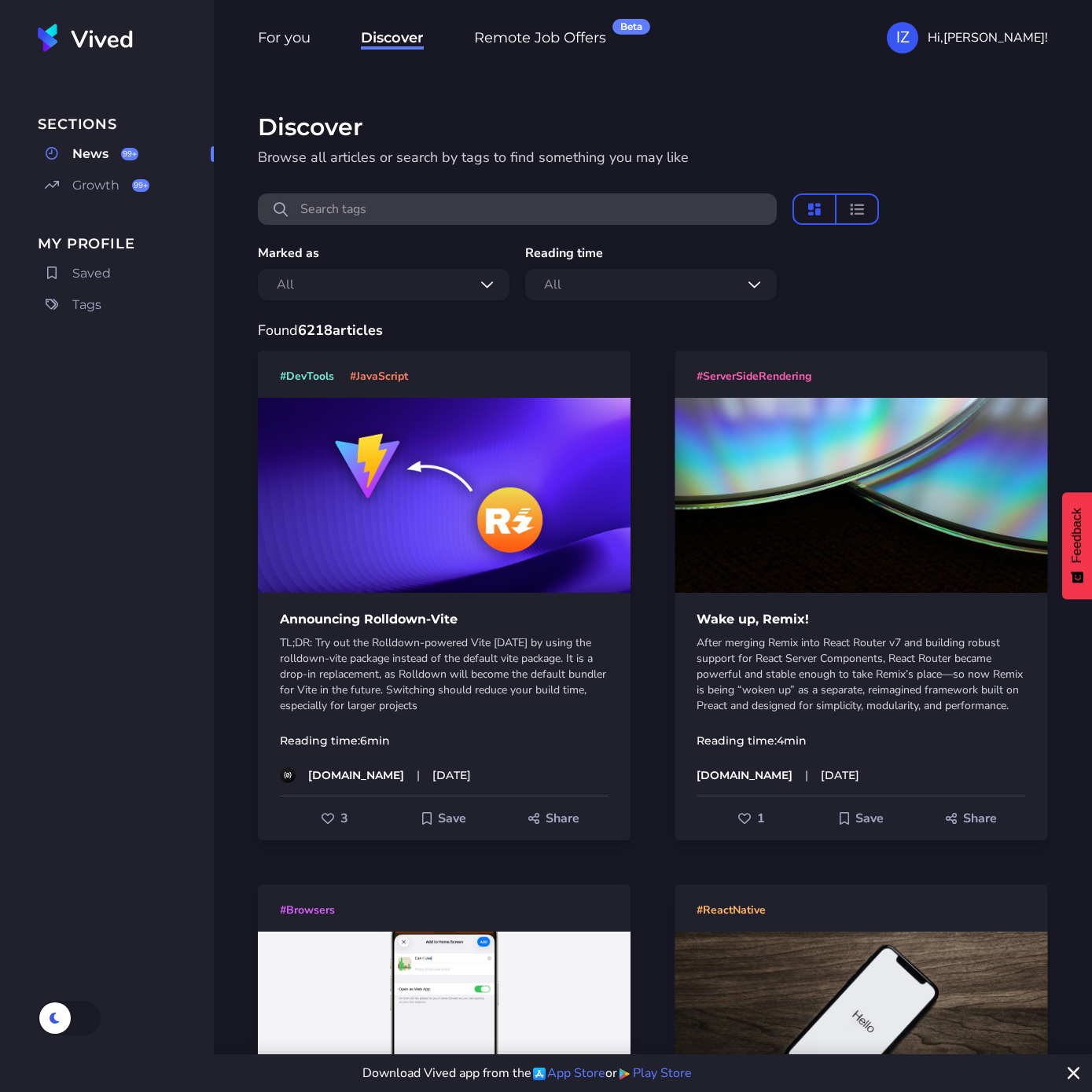
click at [437, 282] on div "All" at bounding box center [383, 284] width 251 height 32
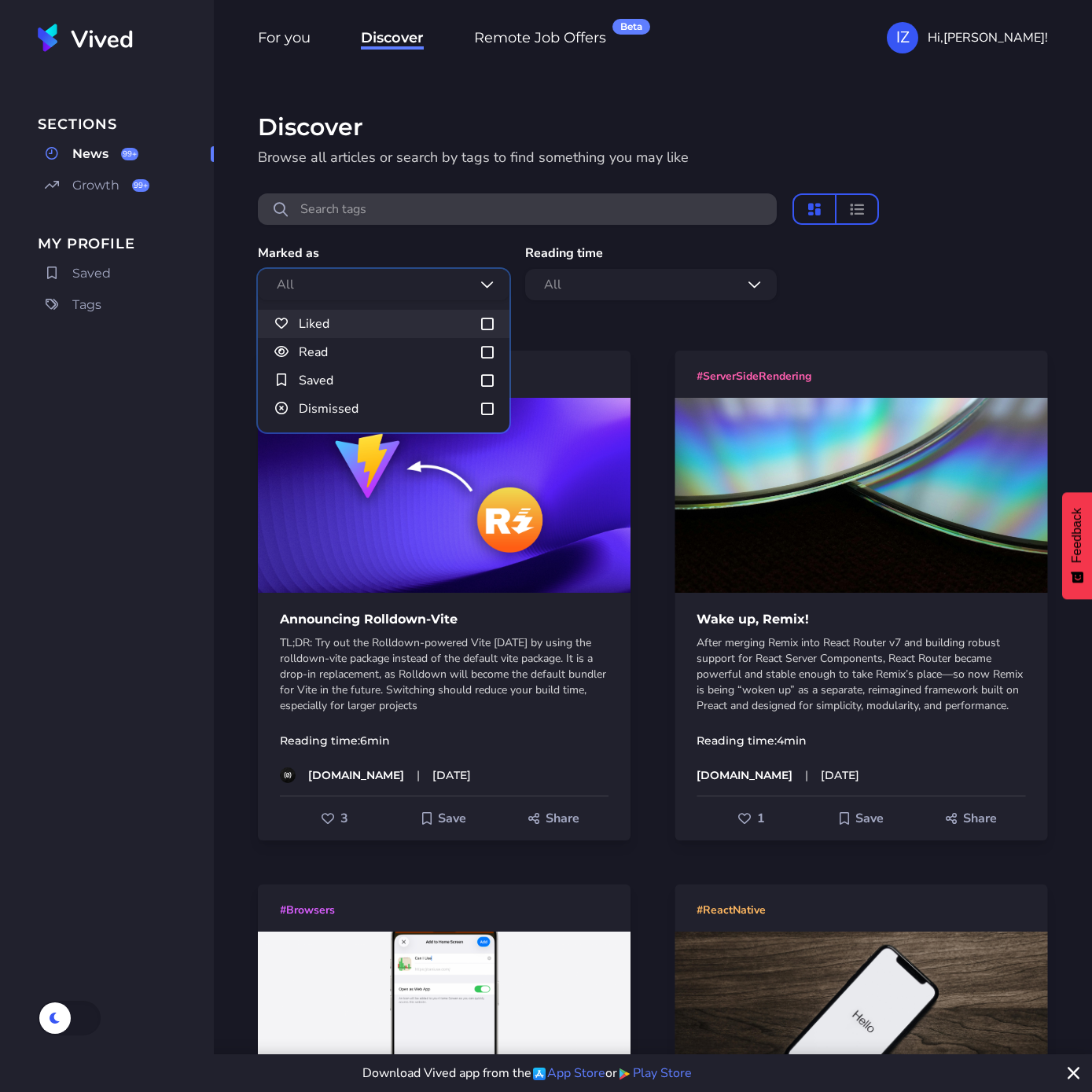
click at [741, 224] on div "Search tags" at bounding box center [517, 209] width 519 height 32
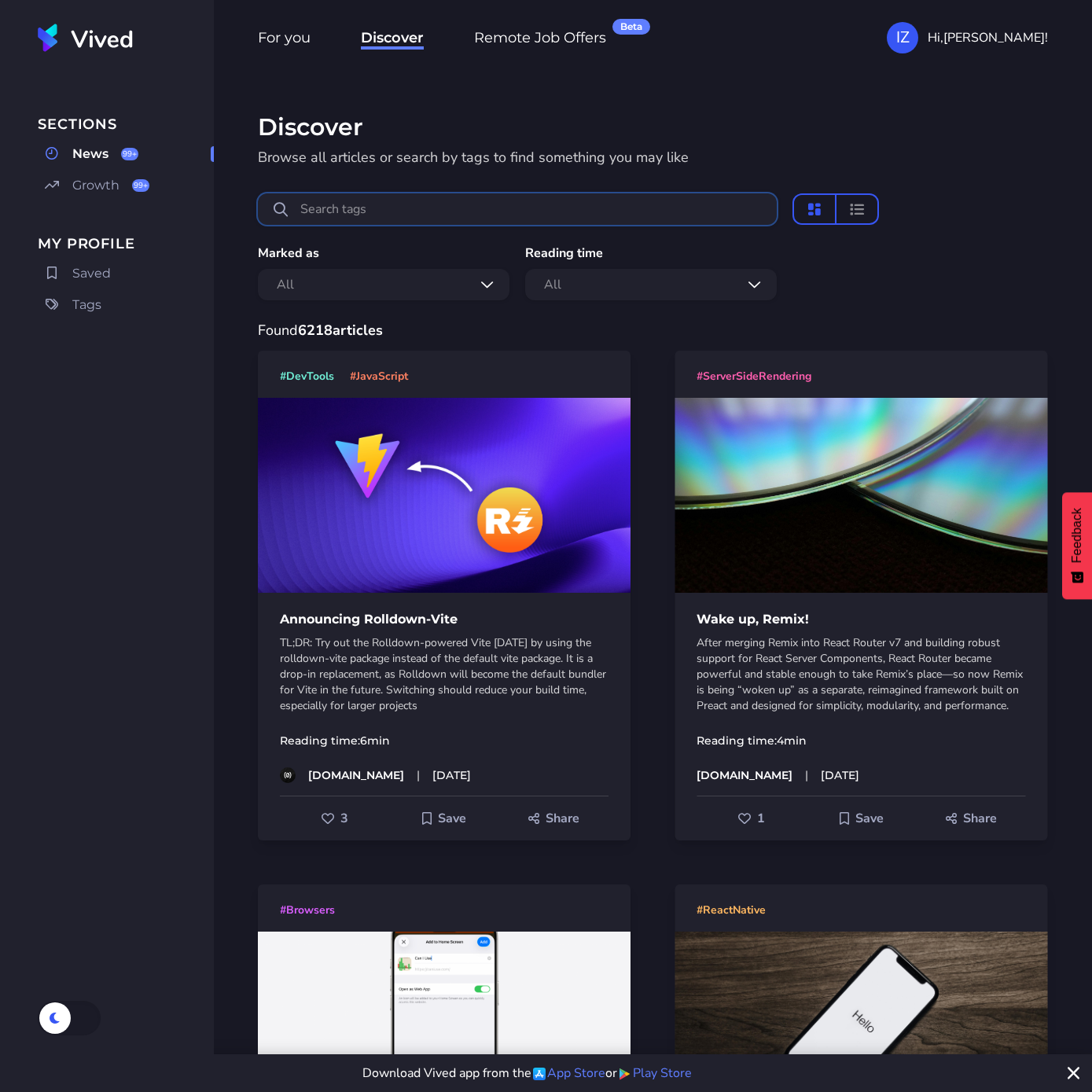
click at [555, 212] on div "Search tags" at bounding box center [517, 209] width 519 height 32
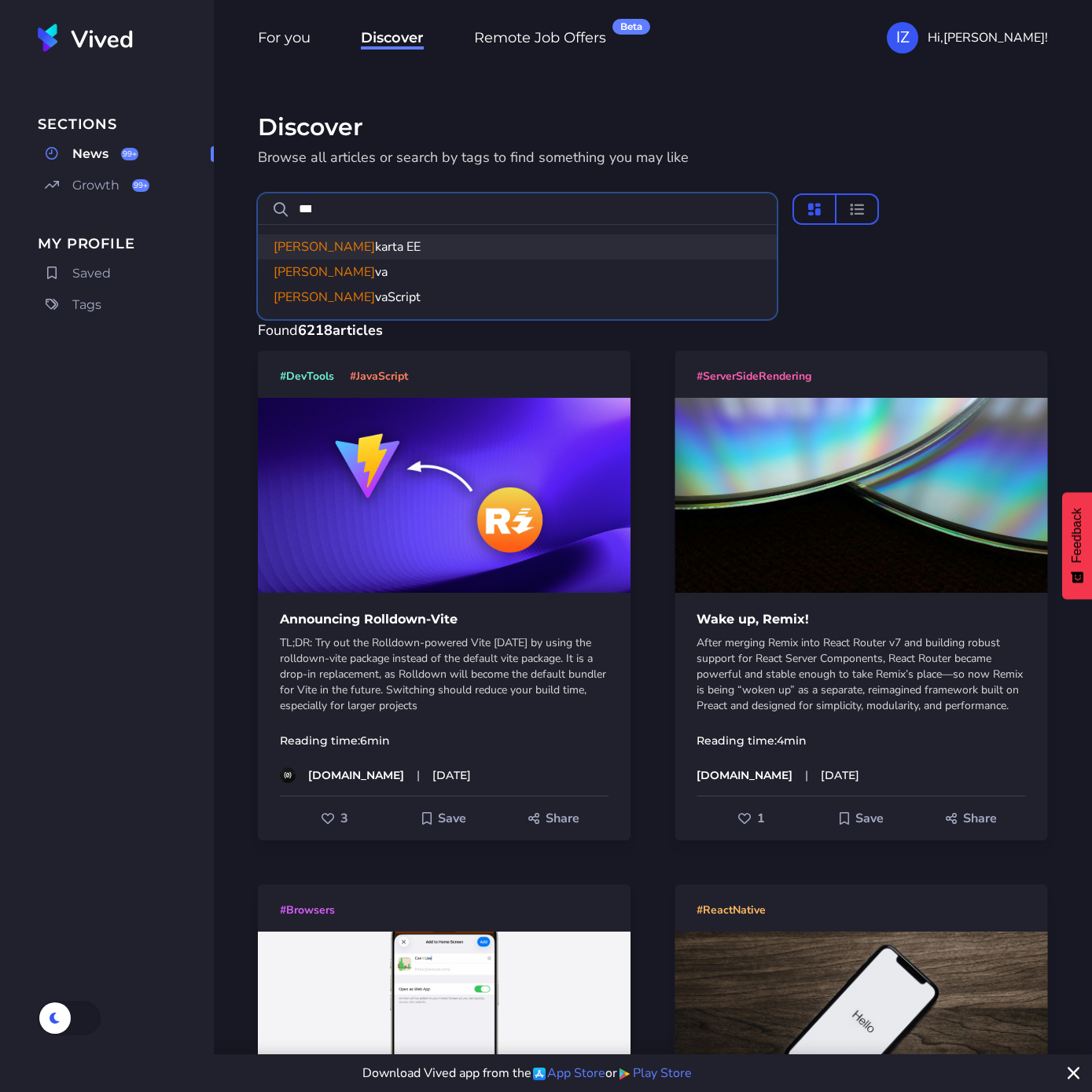
type input "****"
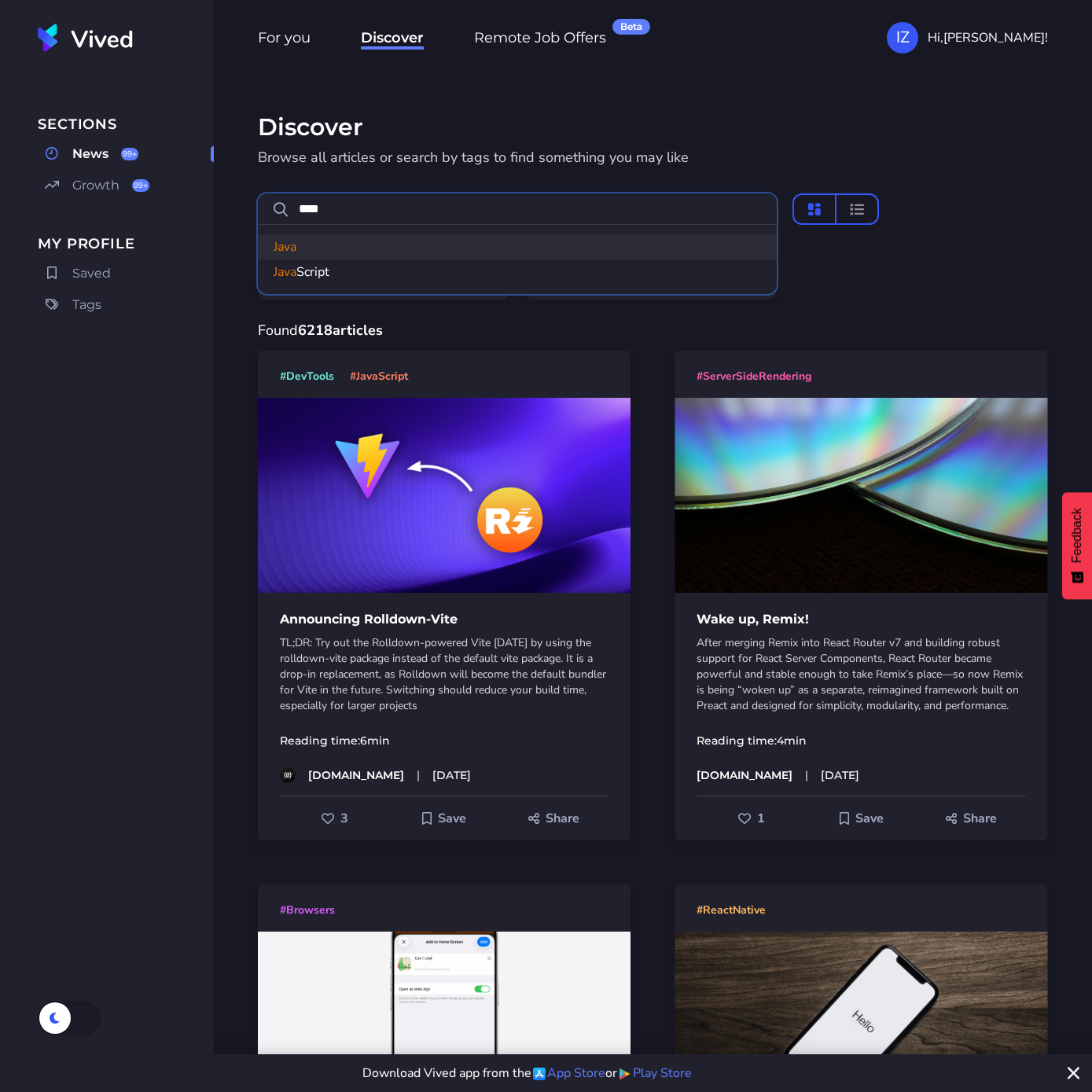
click at [600, 246] on div "Java" at bounding box center [517, 247] width 519 height 25
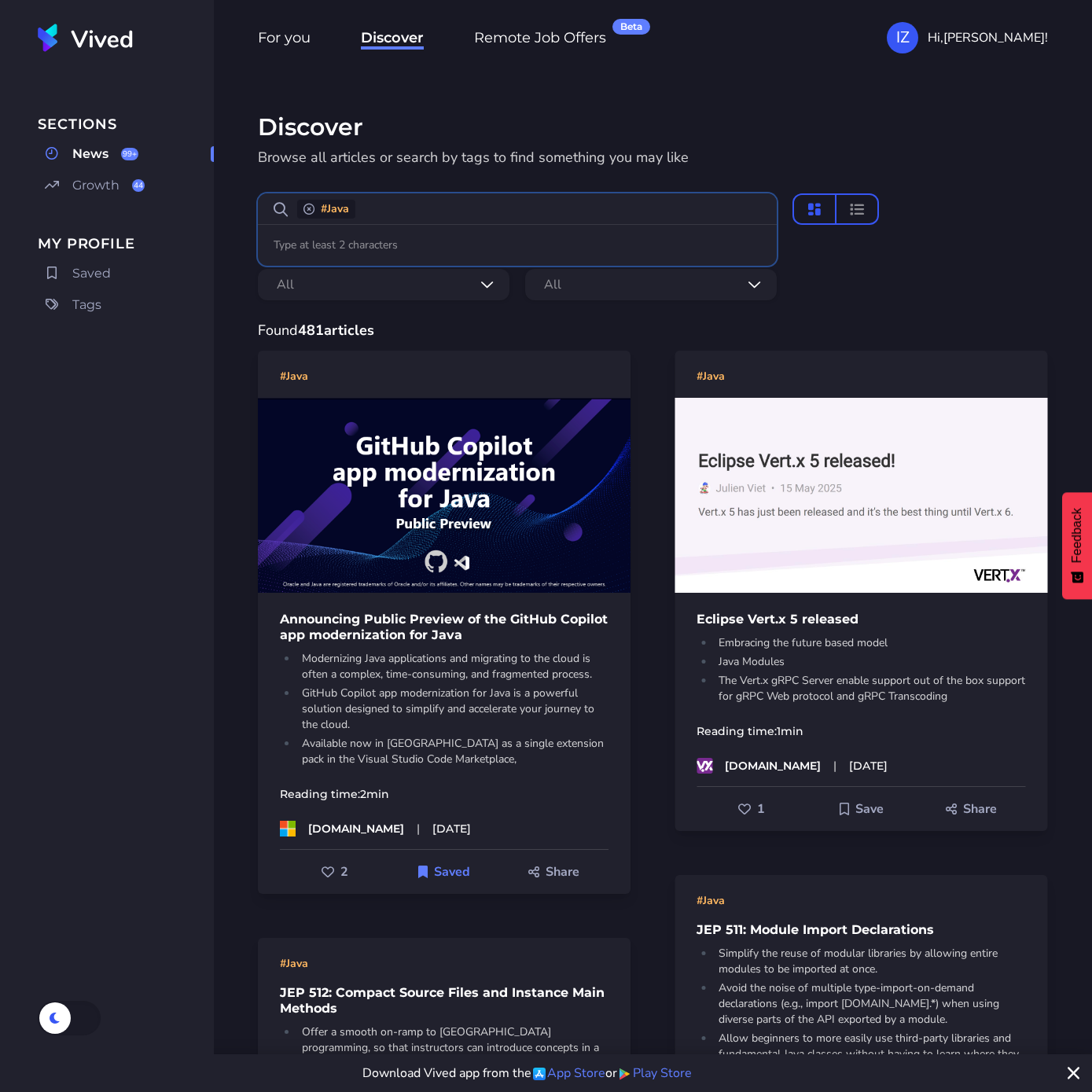
click at [371, 270] on div "All" at bounding box center [383, 284] width 251 height 32
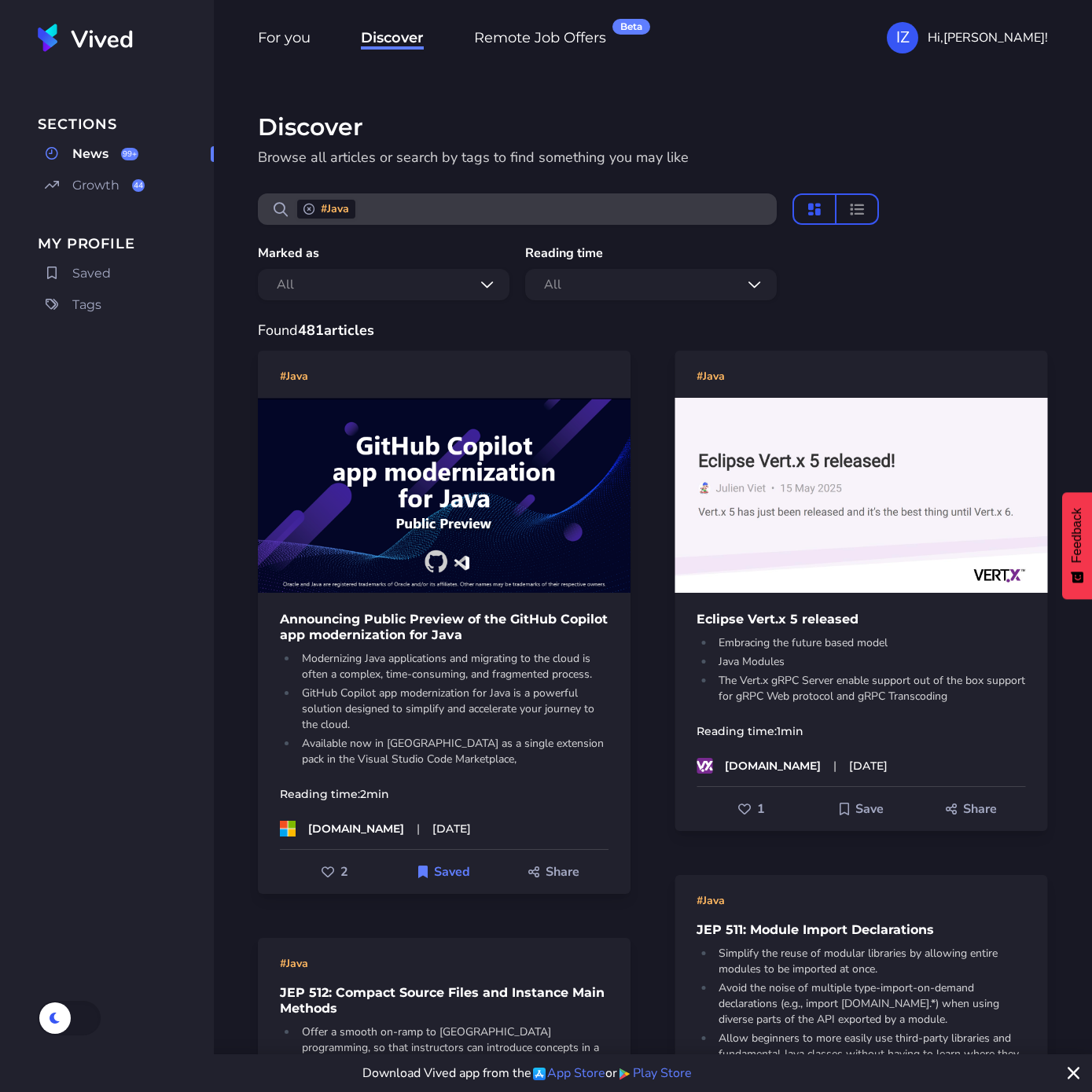
click at [903, 248] on div "Marked as All Reading time All" at bounding box center [652, 272] width 790 height 57
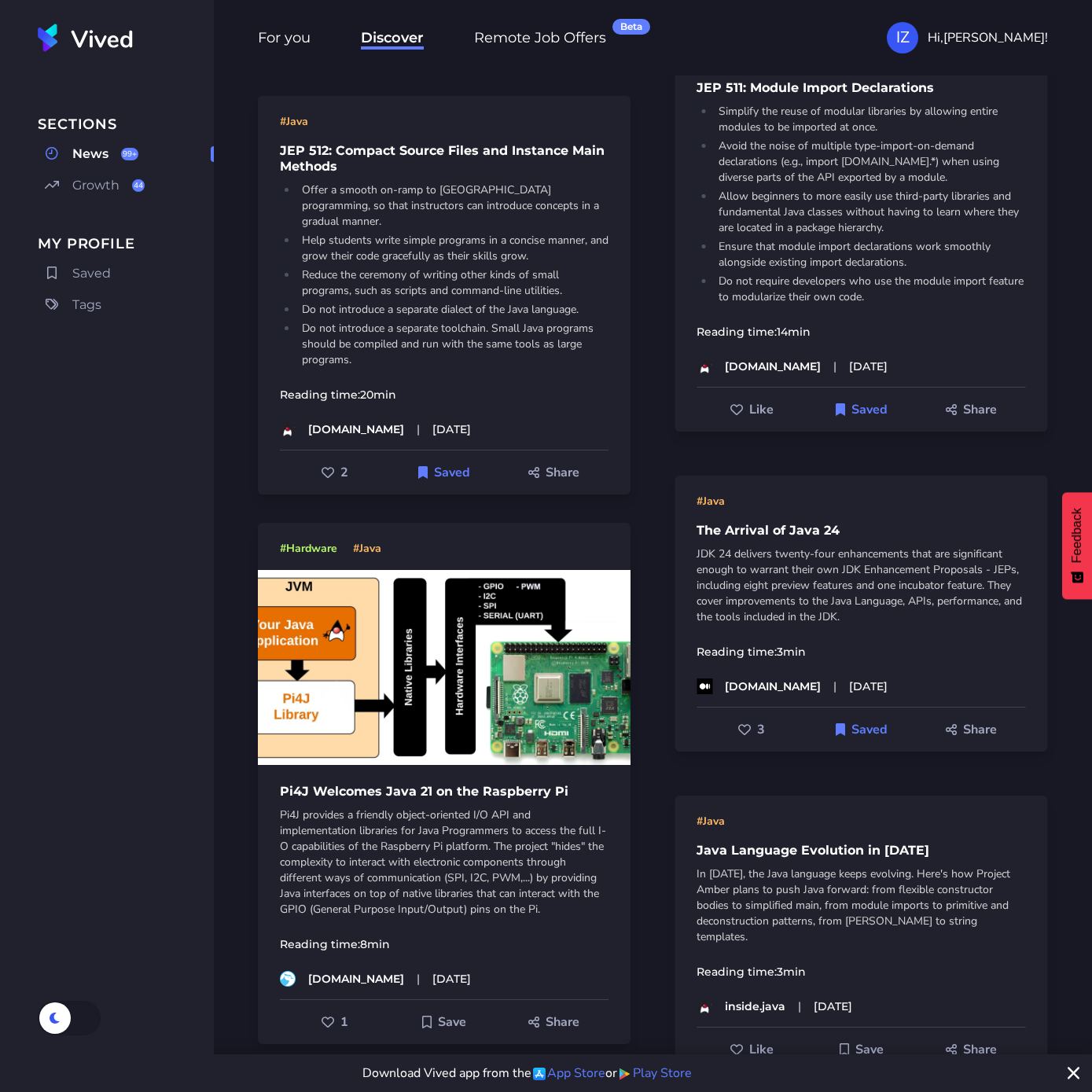
scroll to position [999, 0]
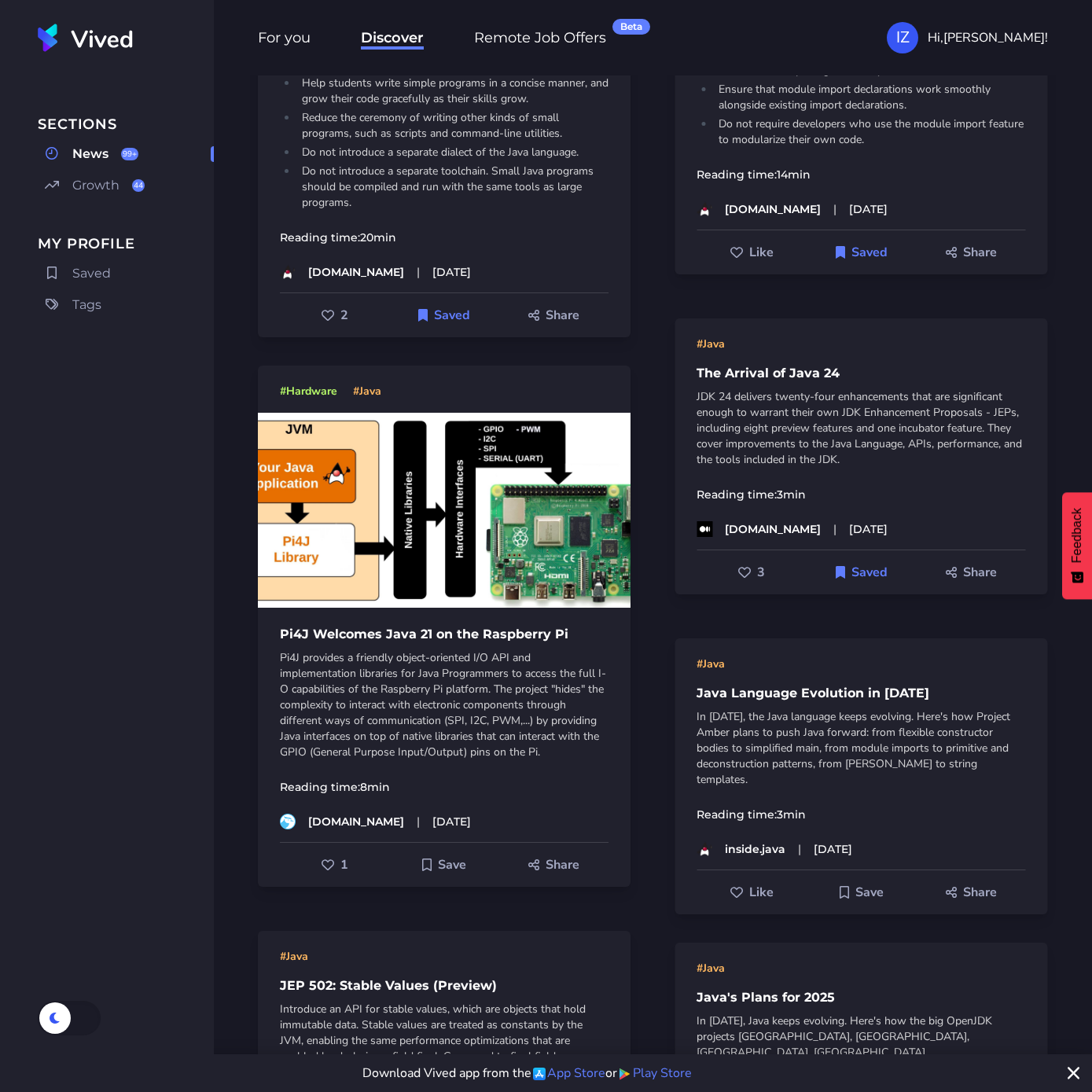
click at [545, 684] on p "Pi4J provides a friendly object-oriented I/O API and implementation libraries f…" at bounding box center [444, 705] width 329 height 110
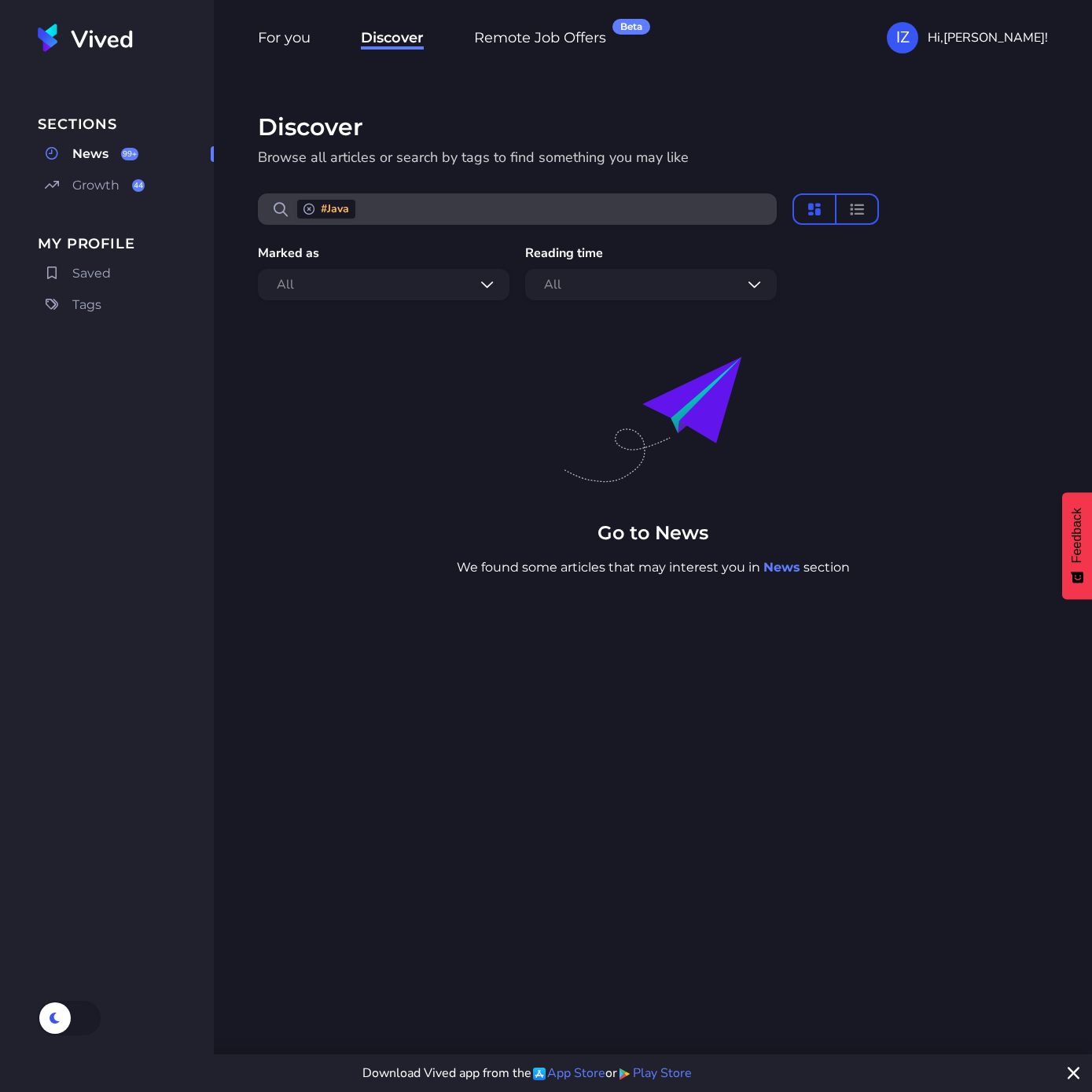
click at [612, 206] on div "# Java" at bounding box center [517, 209] width 519 height 32
click at [414, 35] on span "Discover" at bounding box center [393, 39] width 63 height 21
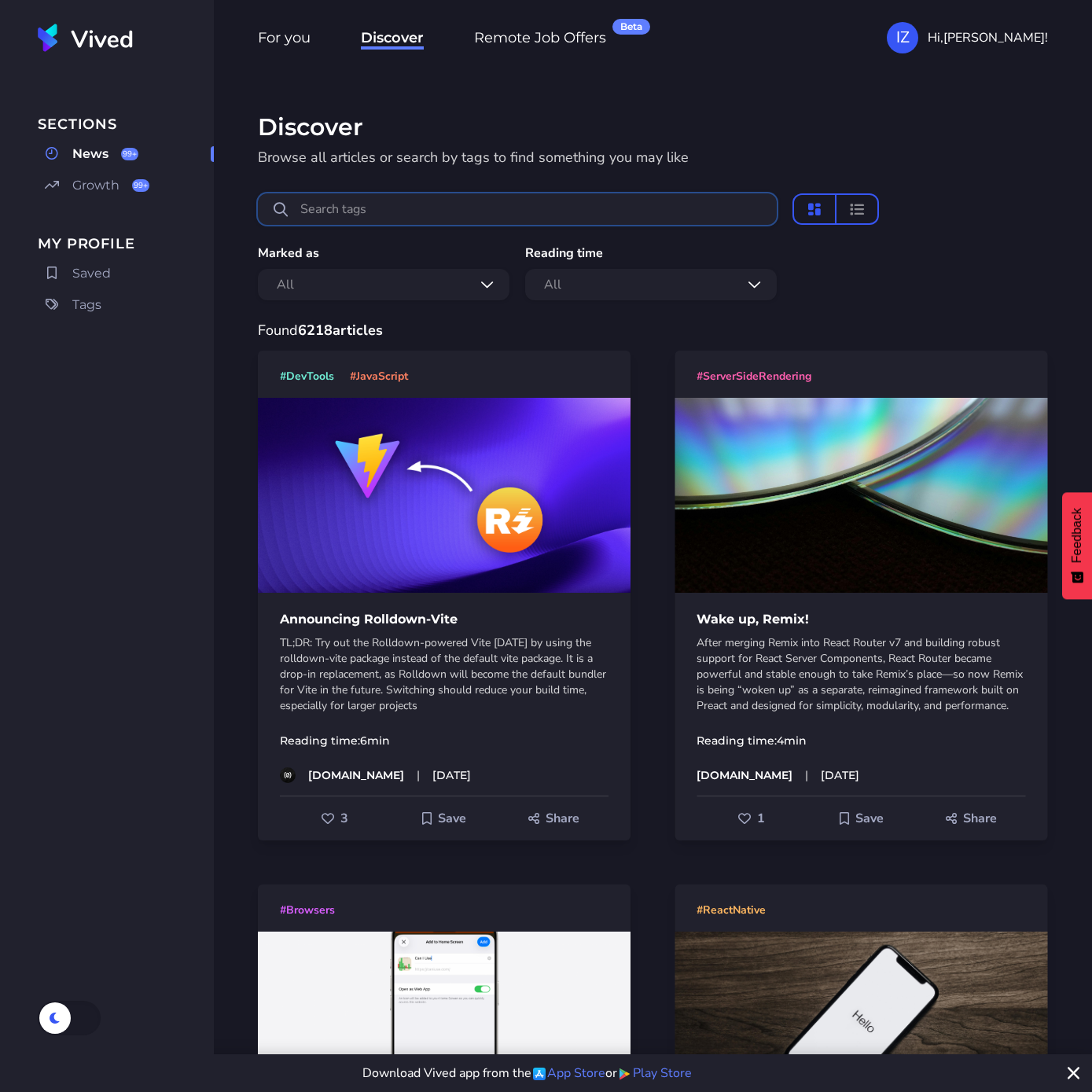
click at [420, 195] on div "Search tags" at bounding box center [517, 209] width 519 height 32
type input "***"
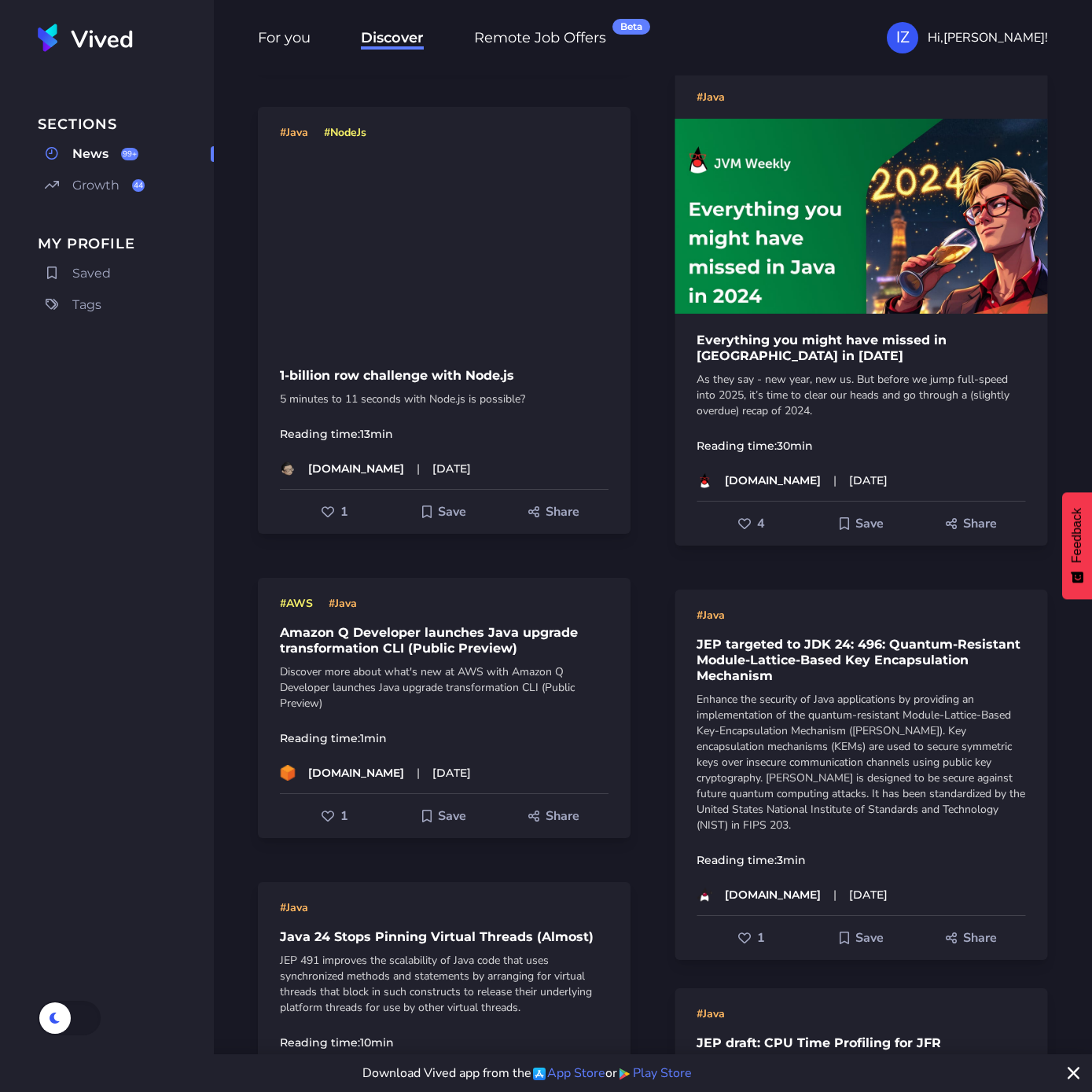
scroll to position [2161, 0]
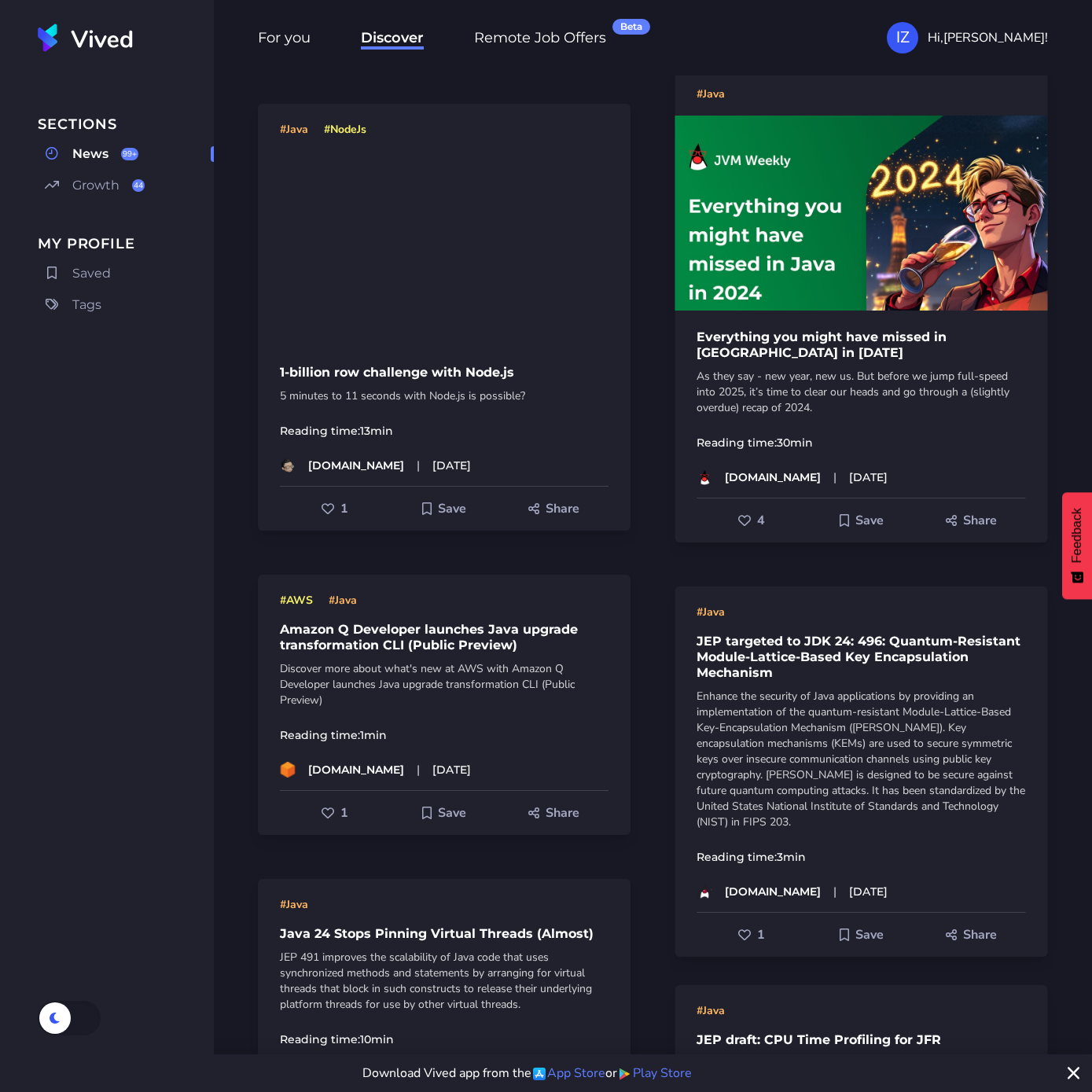
click at [820, 340] on h1 "Everything you might have missed in [GEOGRAPHIC_DATA] in [DATE]" at bounding box center [861, 345] width 373 height 32
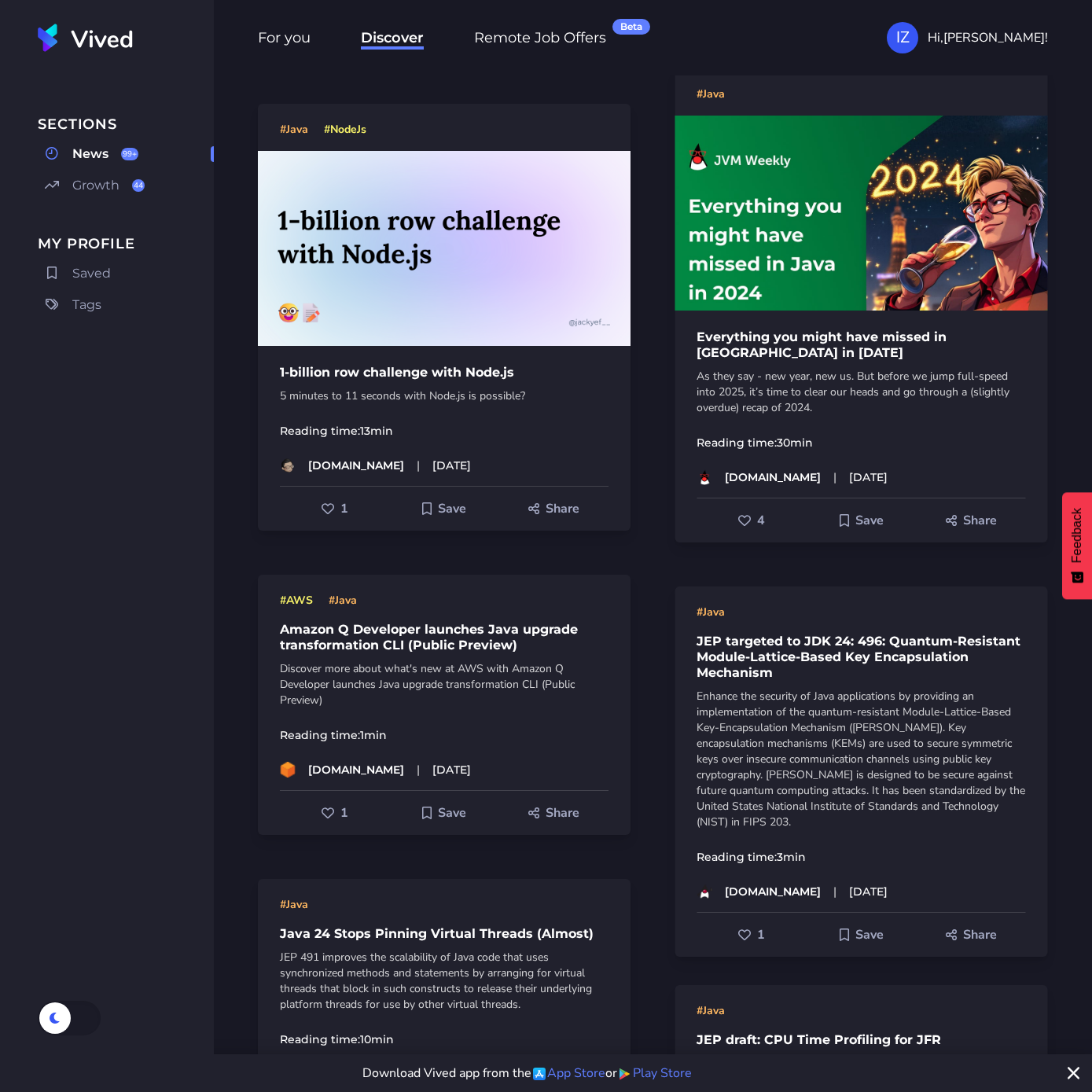
click at [114, 672] on div "Sections News 99+ Growth 44 My Profile Saved Tags" at bounding box center [106, 546] width 213 height 1092
